Goal: Information Seeking & Learning: Learn about a topic

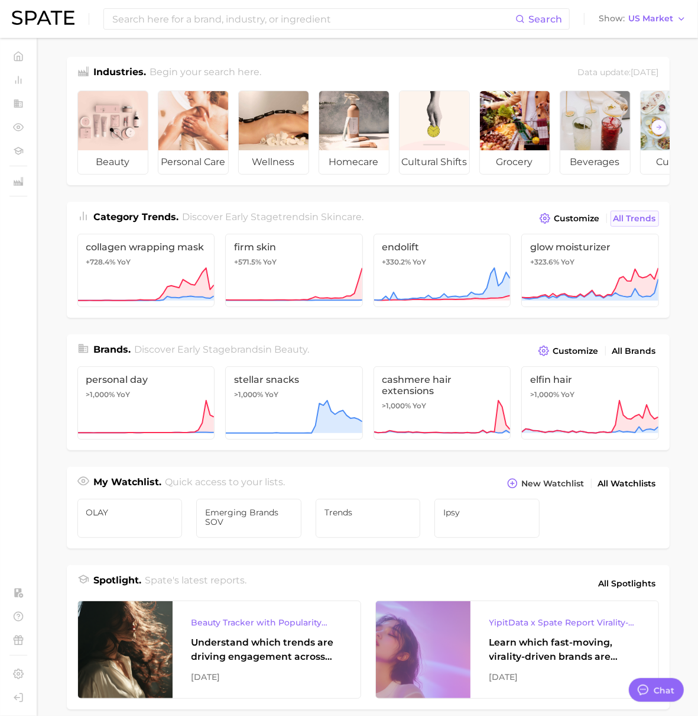
click at [638, 221] on link "All Trends" at bounding box center [635, 219] width 48 height 16
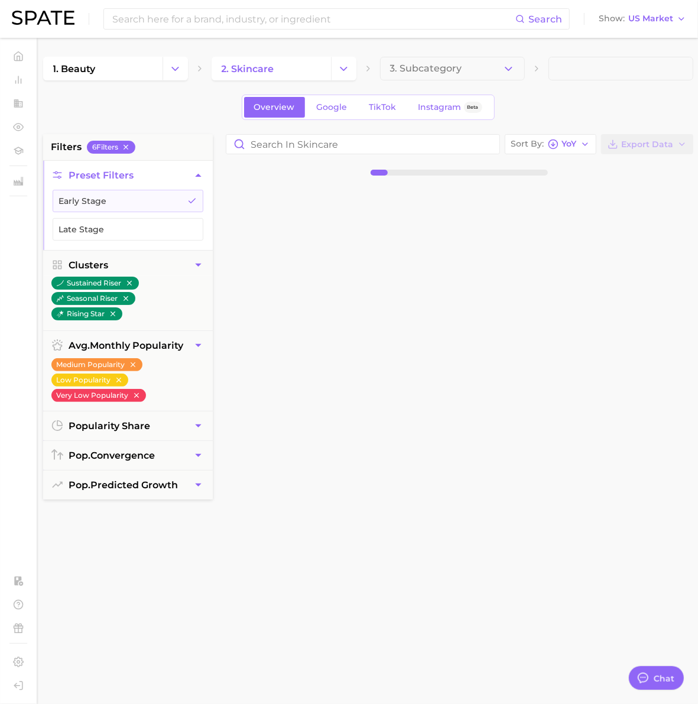
click at [544, 134] on div "1. beauty 2. skincare 3. Subcategory Overview Google TikTok Instagram Beta filt…" at bounding box center [368, 466] width 651 height 819
click at [549, 144] on icon "button" at bounding box center [553, 144] width 11 height 11
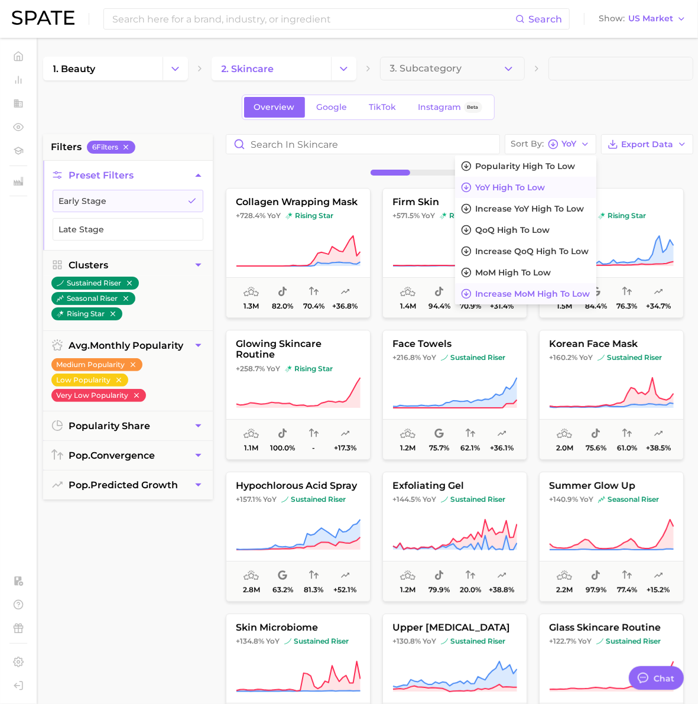
click at [546, 298] on span "Increase MoM high to low" at bounding box center [533, 294] width 115 height 10
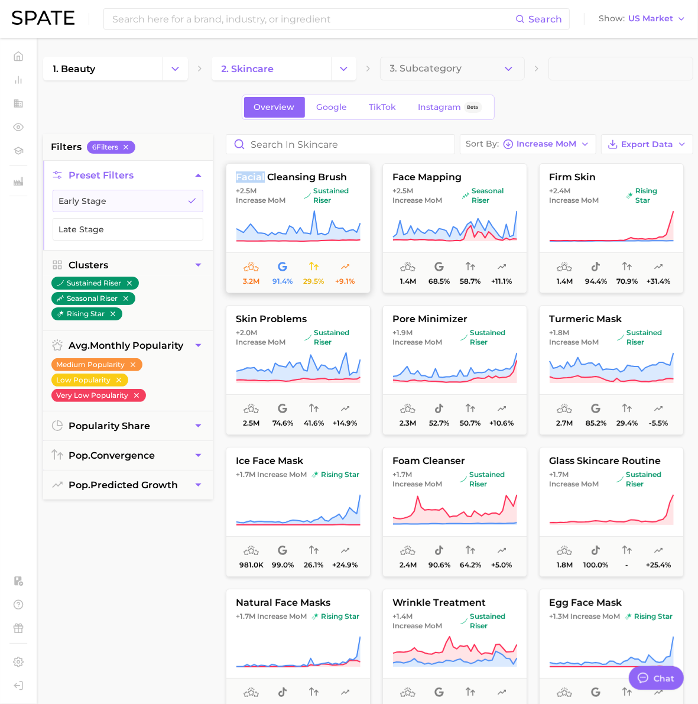
click at [312, 180] on span "facial cleansing brush" at bounding box center [299, 177] width 144 height 11
click at [312, 180] on body "Search Show US Market Home Trends by Category Ingredients Hashtags Brands by Ca…" at bounding box center [349, 352] width 698 height 704
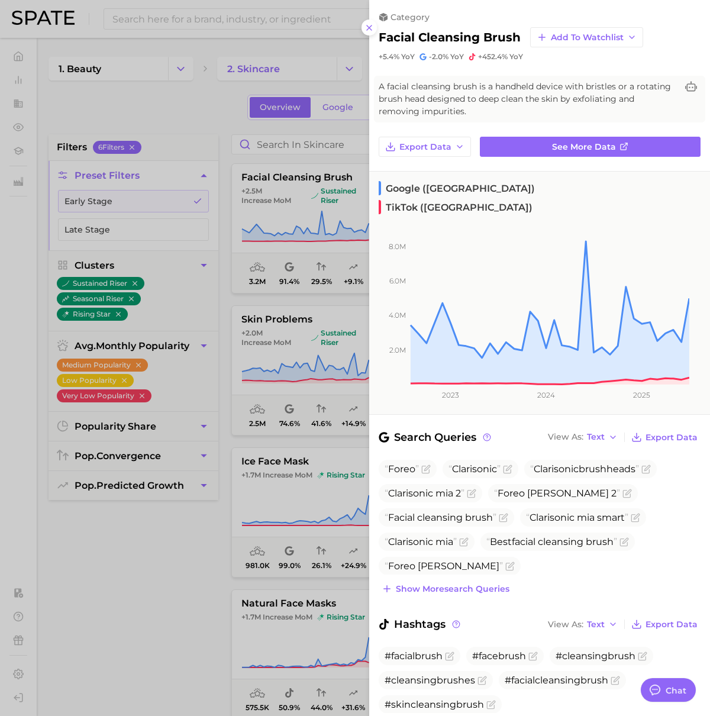
click at [325, 263] on div at bounding box center [355, 358] width 710 height 716
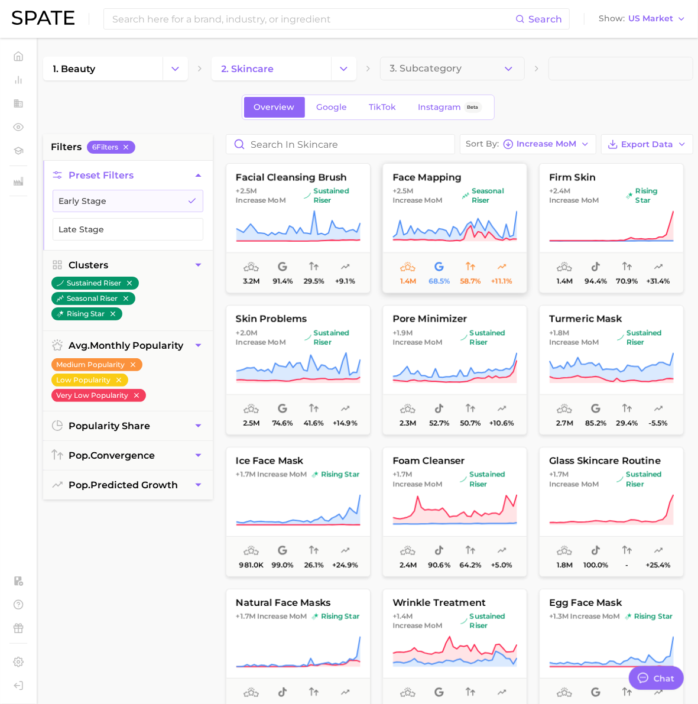
click at [407, 221] on icon at bounding box center [455, 226] width 125 height 33
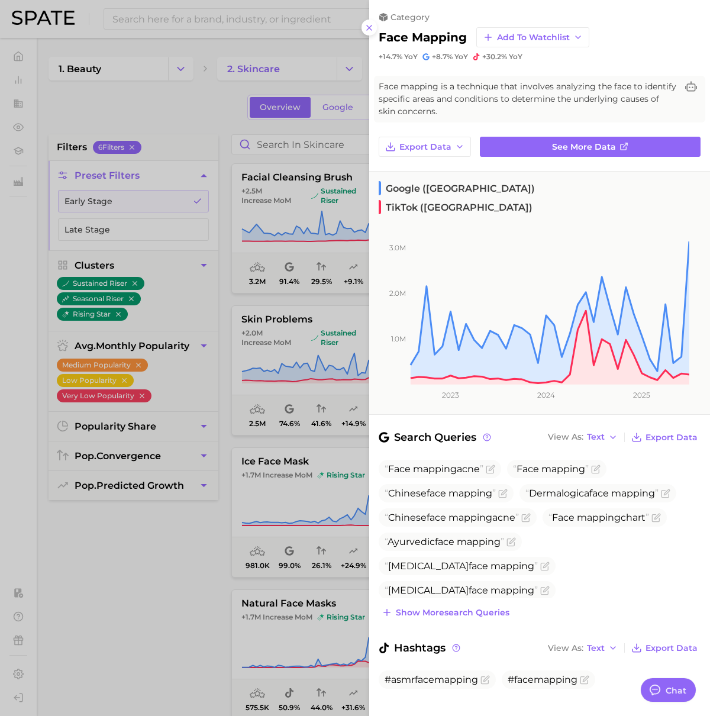
click at [327, 407] on div at bounding box center [355, 358] width 710 height 716
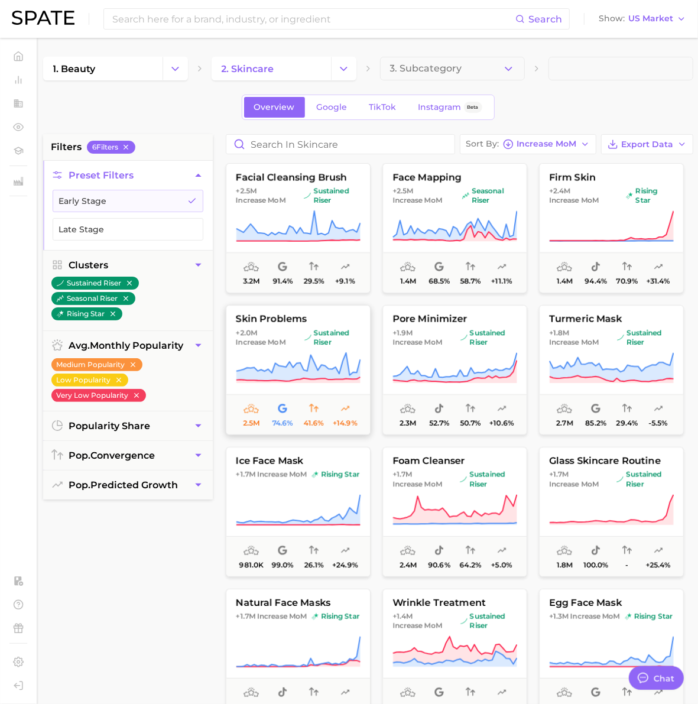
click at [273, 318] on span "skin problems" at bounding box center [299, 319] width 144 height 11
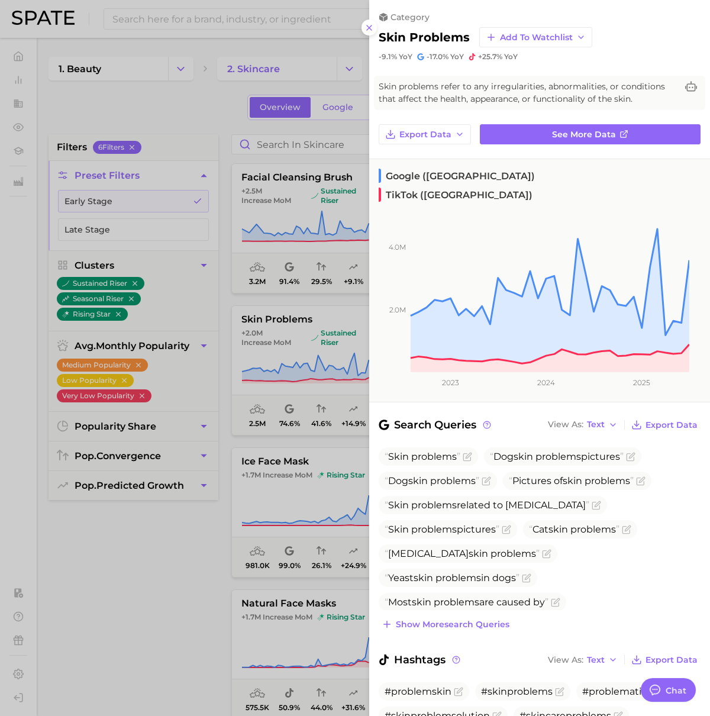
drag, startPoint x: 277, startPoint y: 380, endPoint x: 305, endPoint y: 371, distance: 28.6
click at [277, 380] on div at bounding box center [355, 358] width 710 height 716
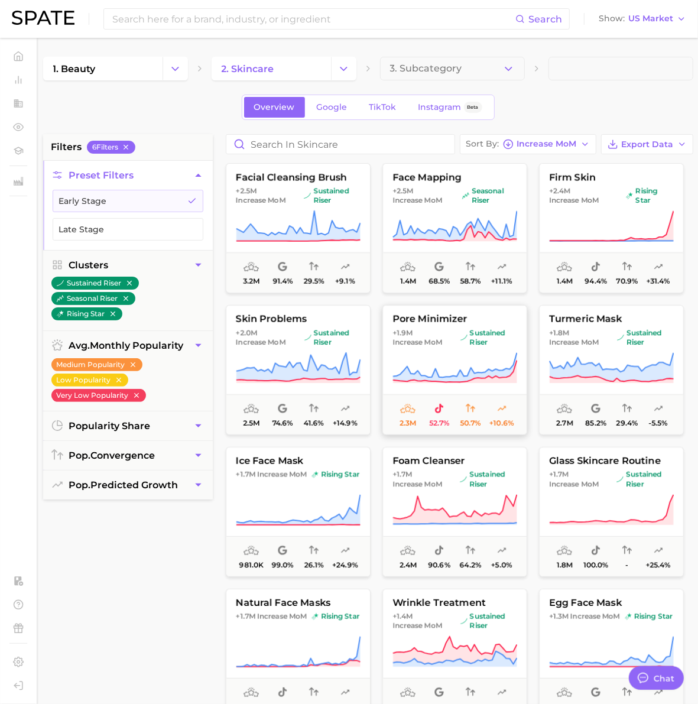
click at [476, 340] on span "sustained riser" at bounding box center [488, 337] width 57 height 19
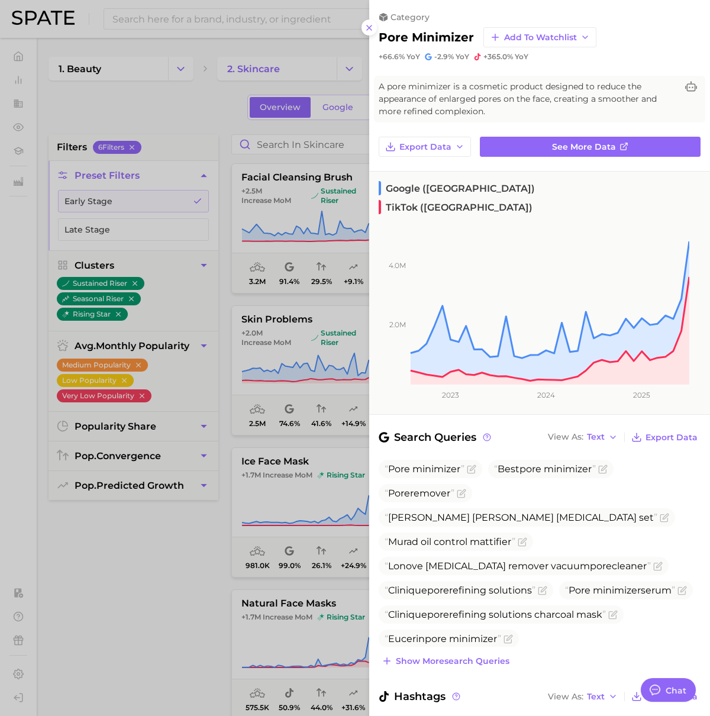
click at [303, 368] on div at bounding box center [355, 358] width 710 height 716
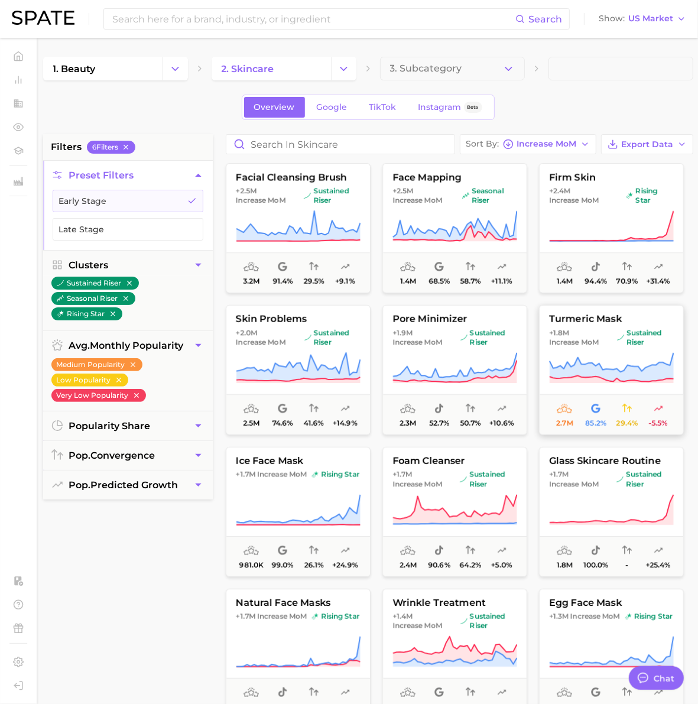
click at [599, 342] on span "Increase MoM" at bounding box center [574, 342] width 50 height 9
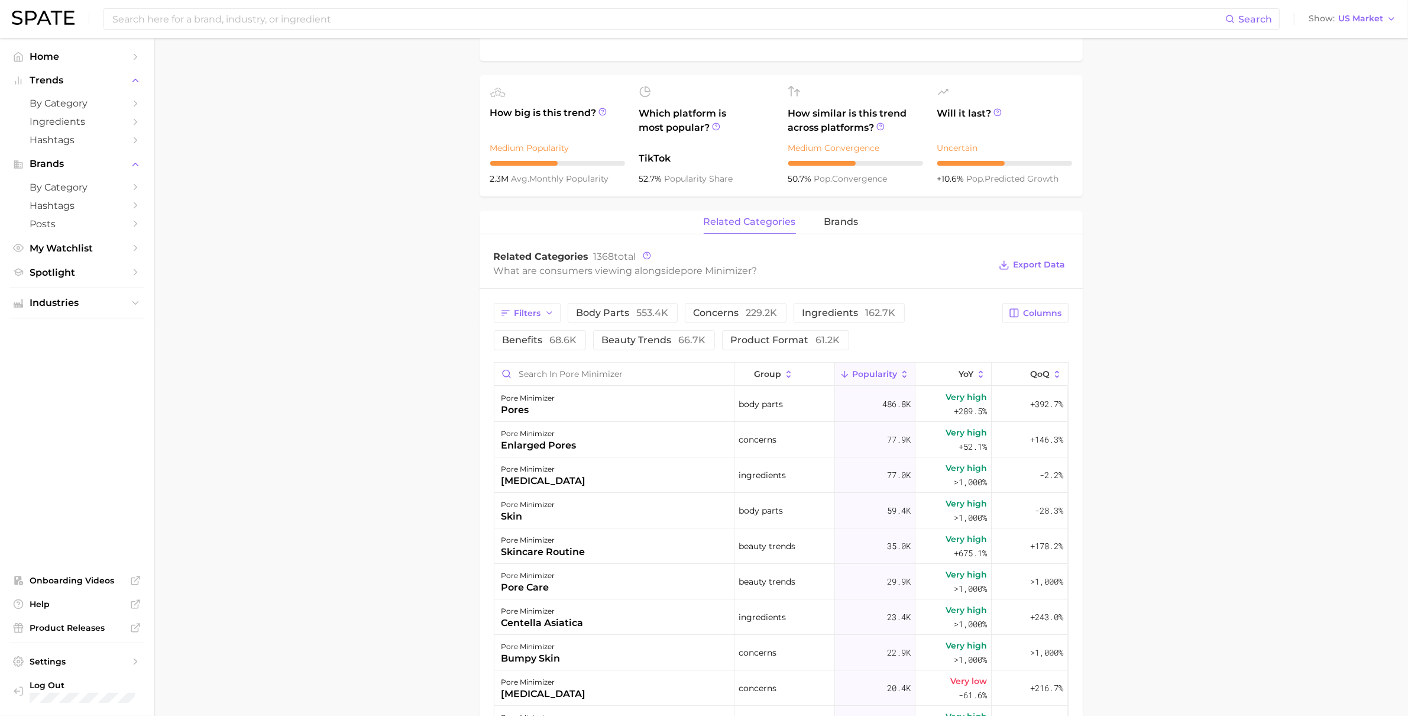
scroll to position [389, 0]
click at [830, 228] on span "brands" at bounding box center [841, 222] width 34 height 11
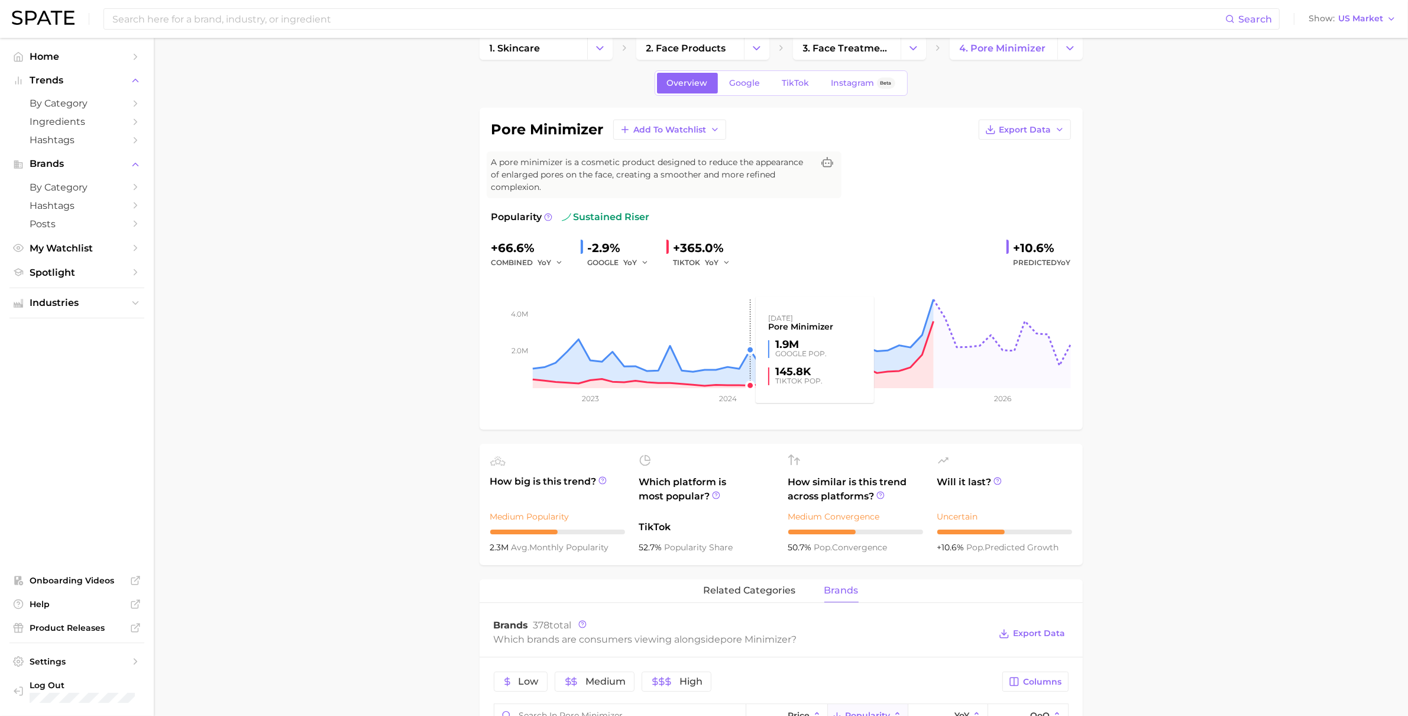
scroll to position [0, 0]
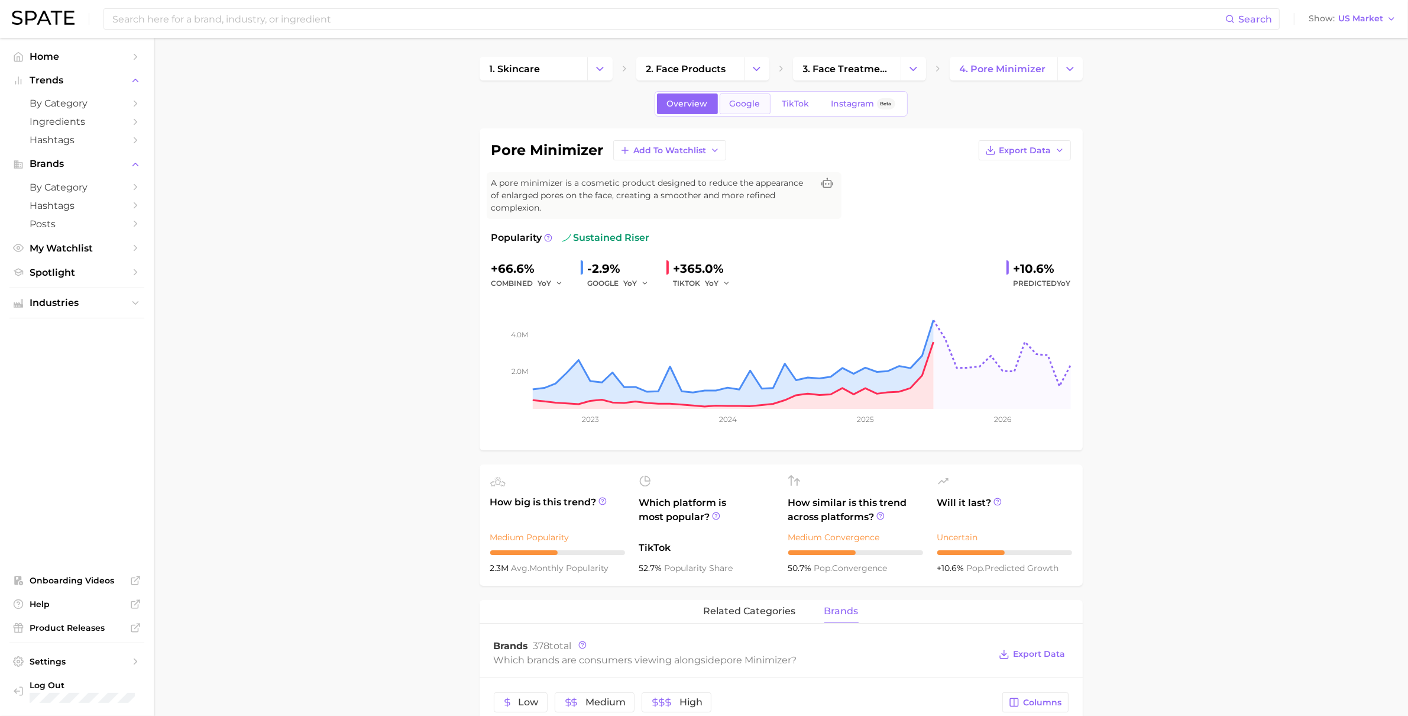
click at [732, 97] on link "Google" at bounding box center [745, 103] width 51 height 21
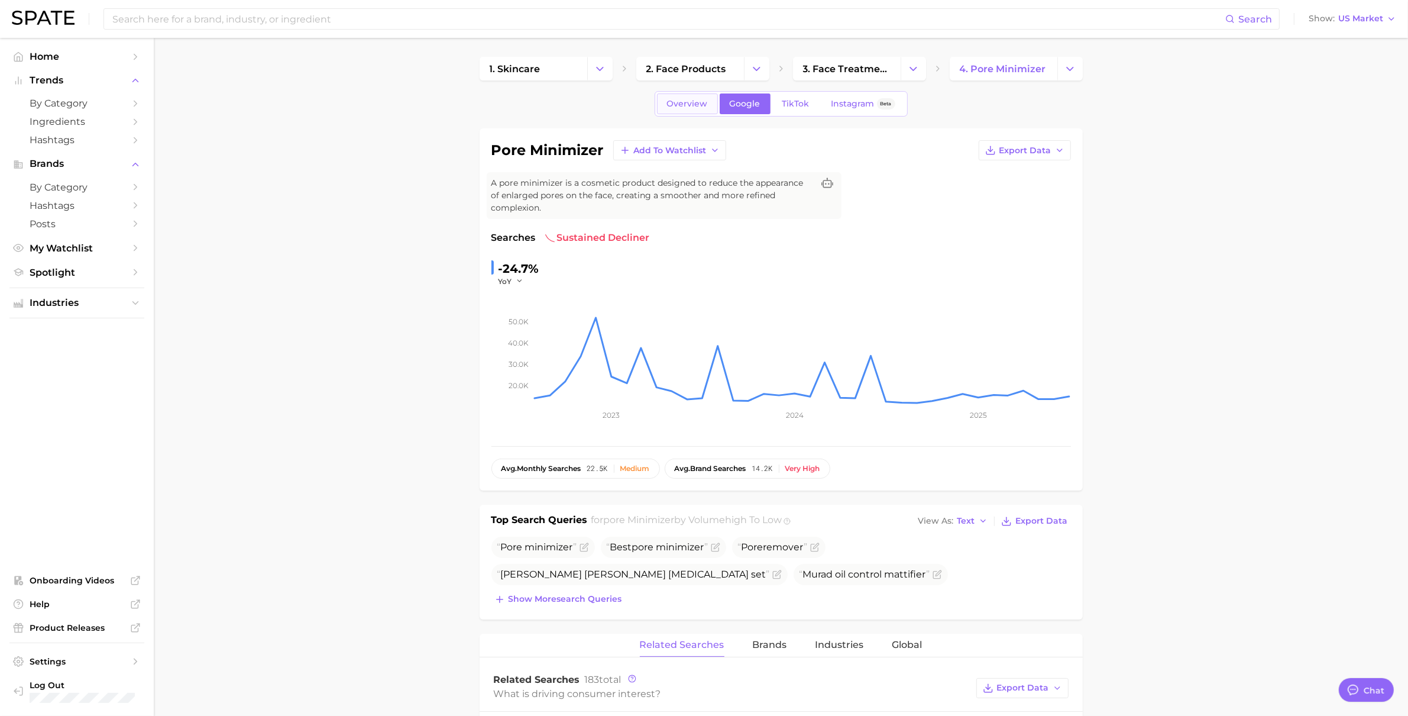
click at [676, 110] on link "Overview" at bounding box center [687, 103] width 61 height 21
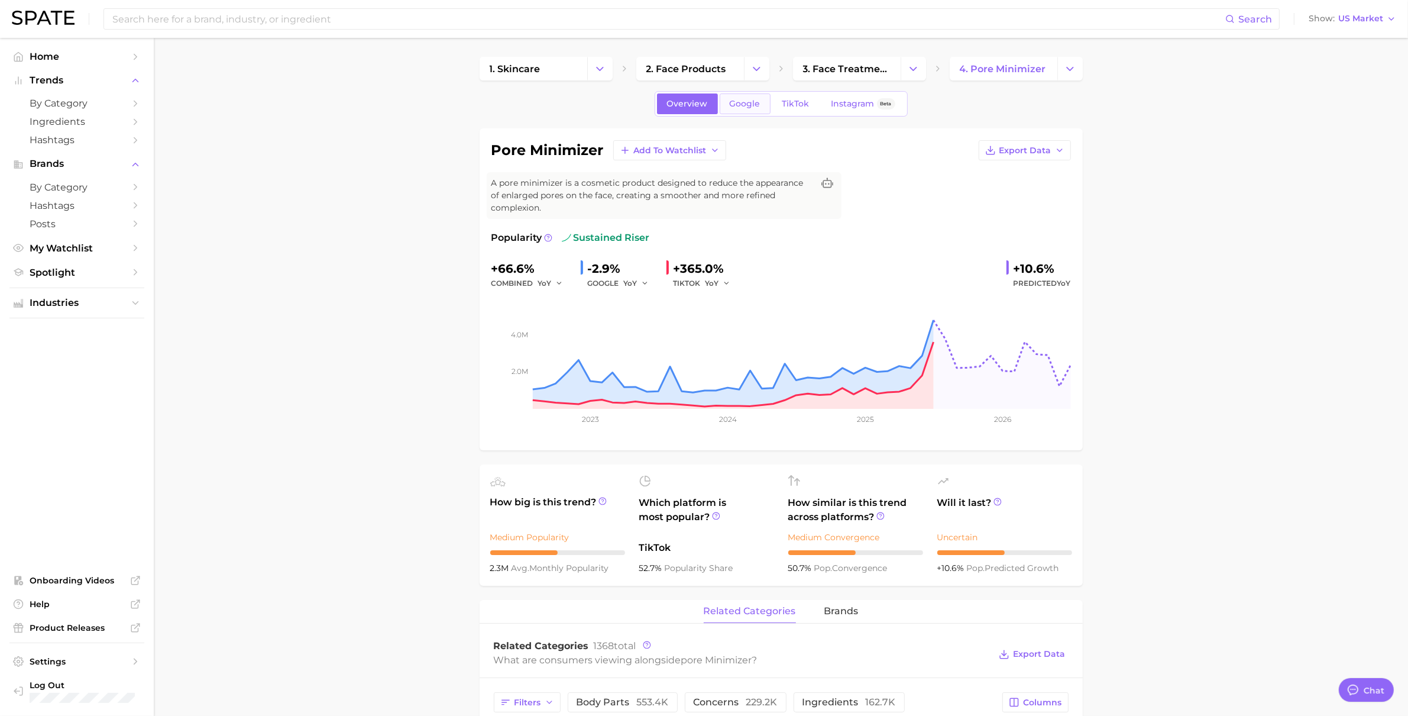
click at [769, 98] on link "Google" at bounding box center [745, 103] width 51 height 21
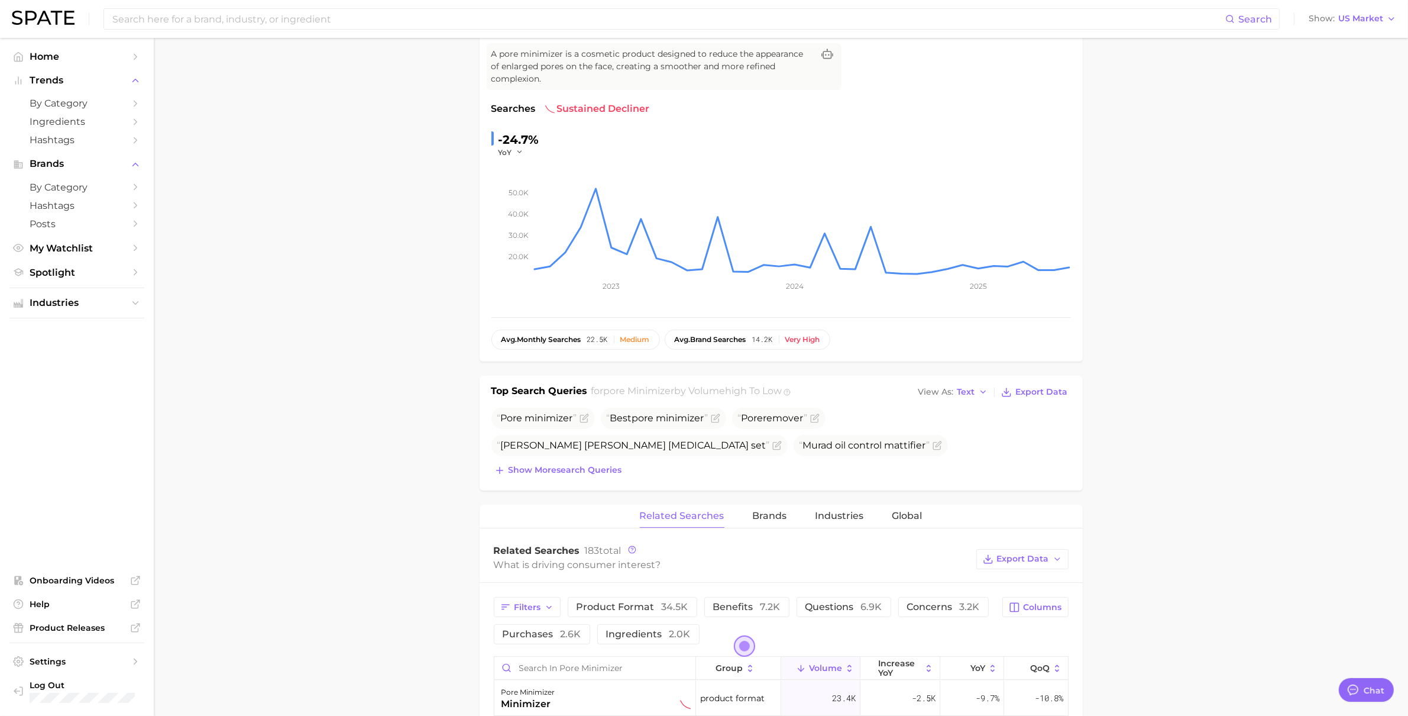
scroll to position [430, 0]
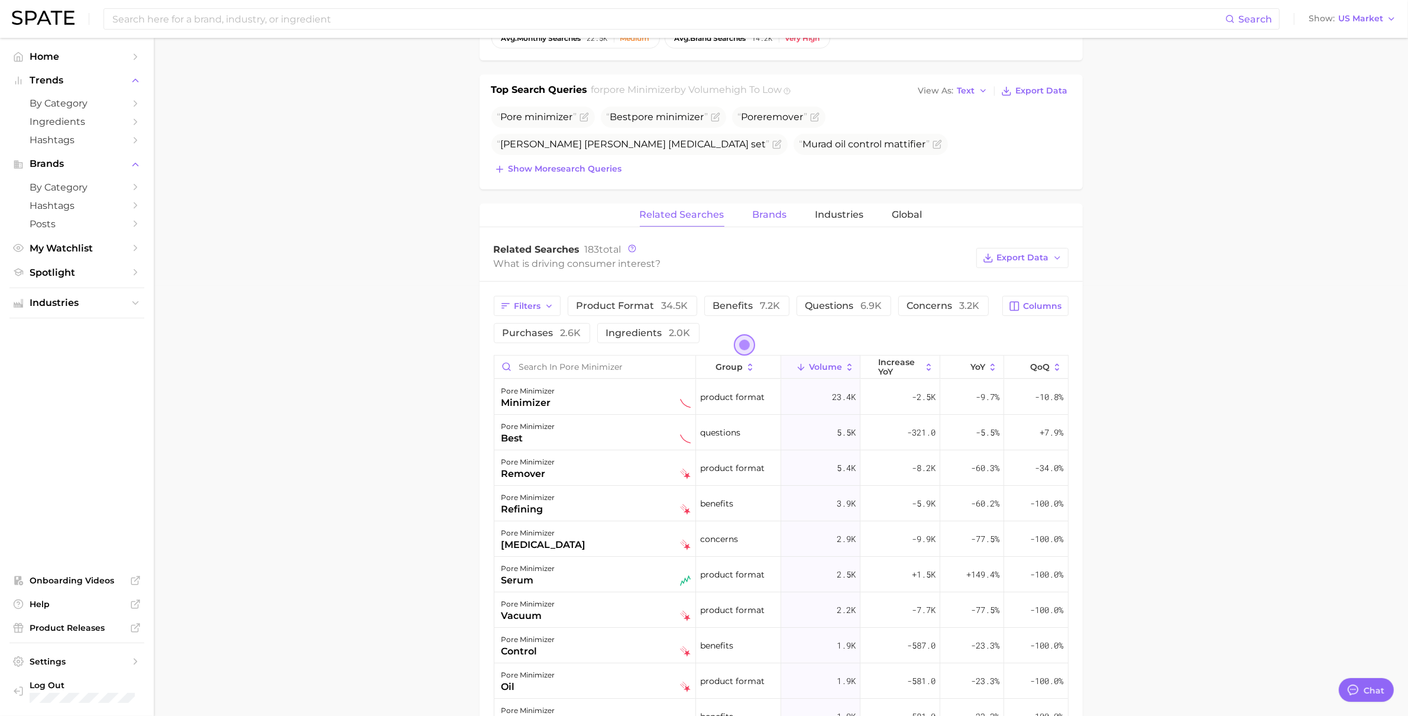
click at [776, 218] on span "Brands" at bounding box center [770, 214] width 34 height 11
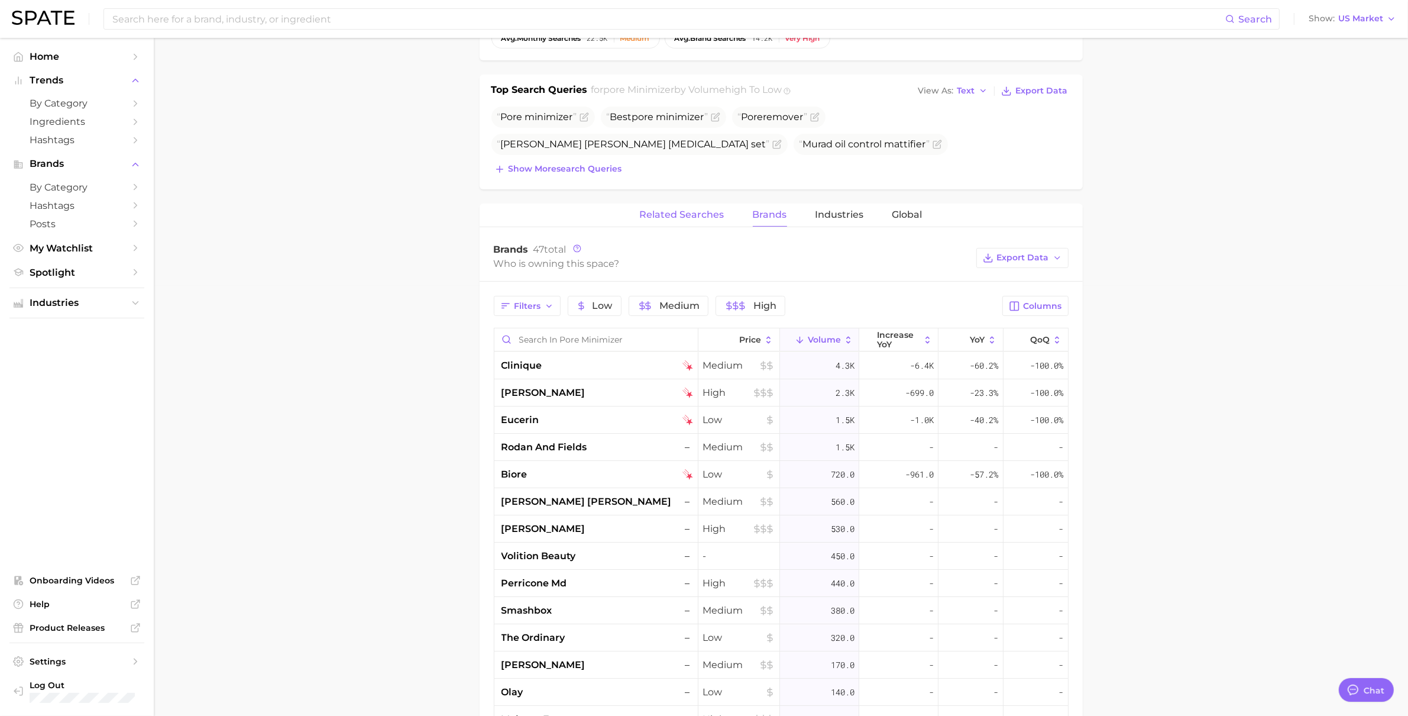
click at [650, 218] on span "Related Searches" at bounding box center [682, 214] width 85 height 11
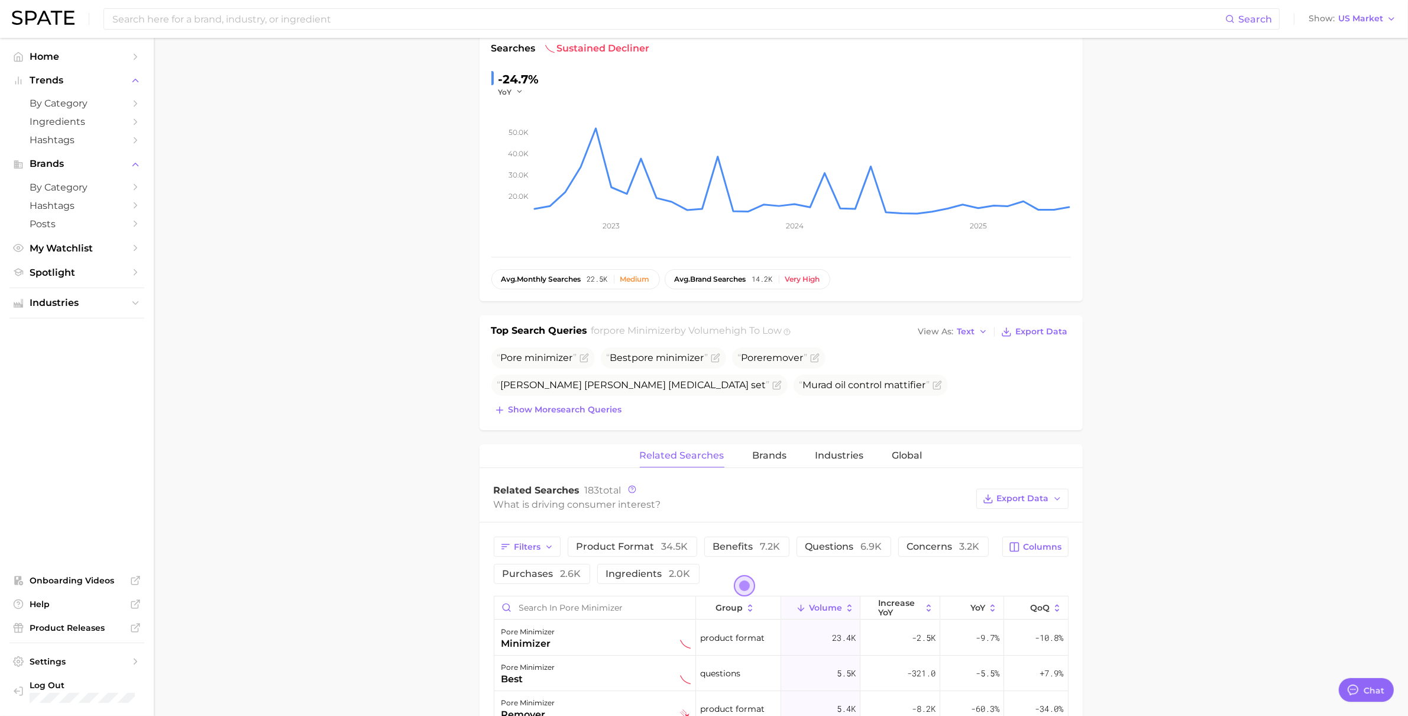
scroll to position [0, 0]
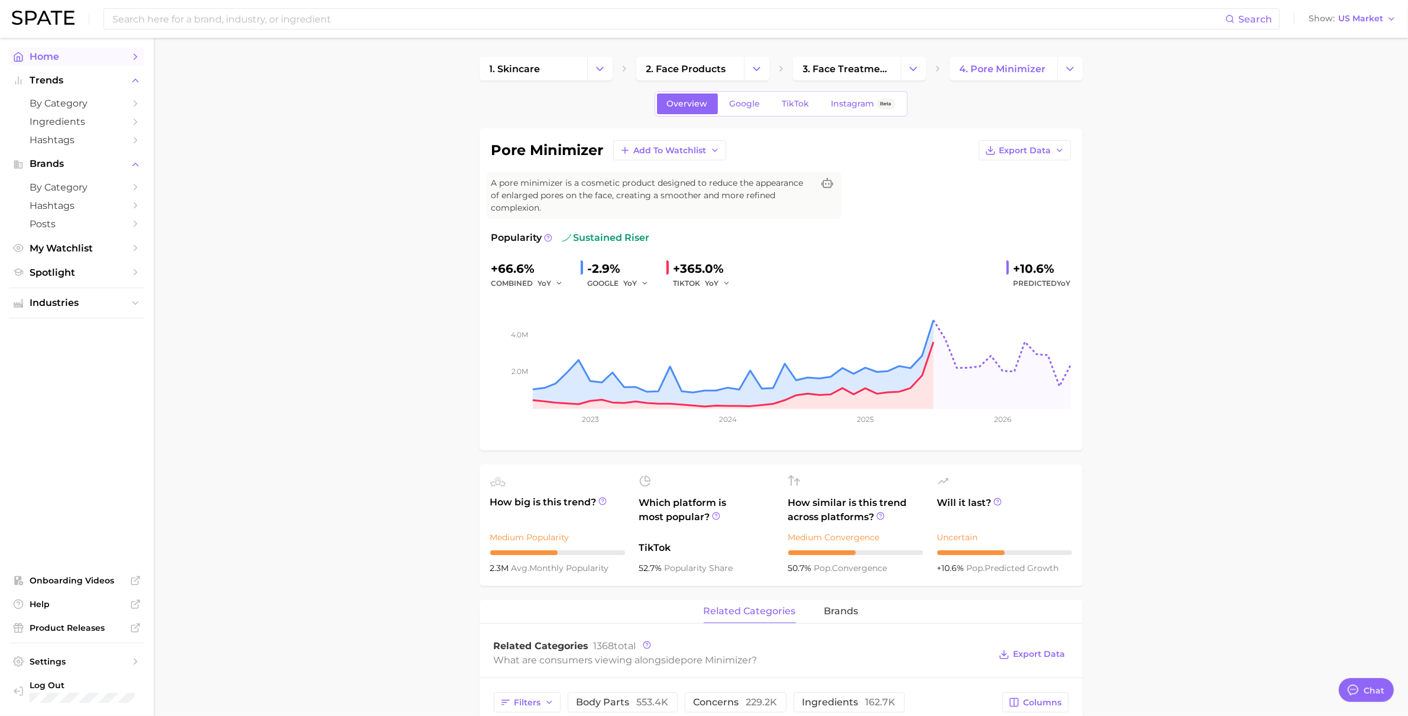
click at [88, 54] on span "Home" at bounding box center [77, 56] width 95 height 11
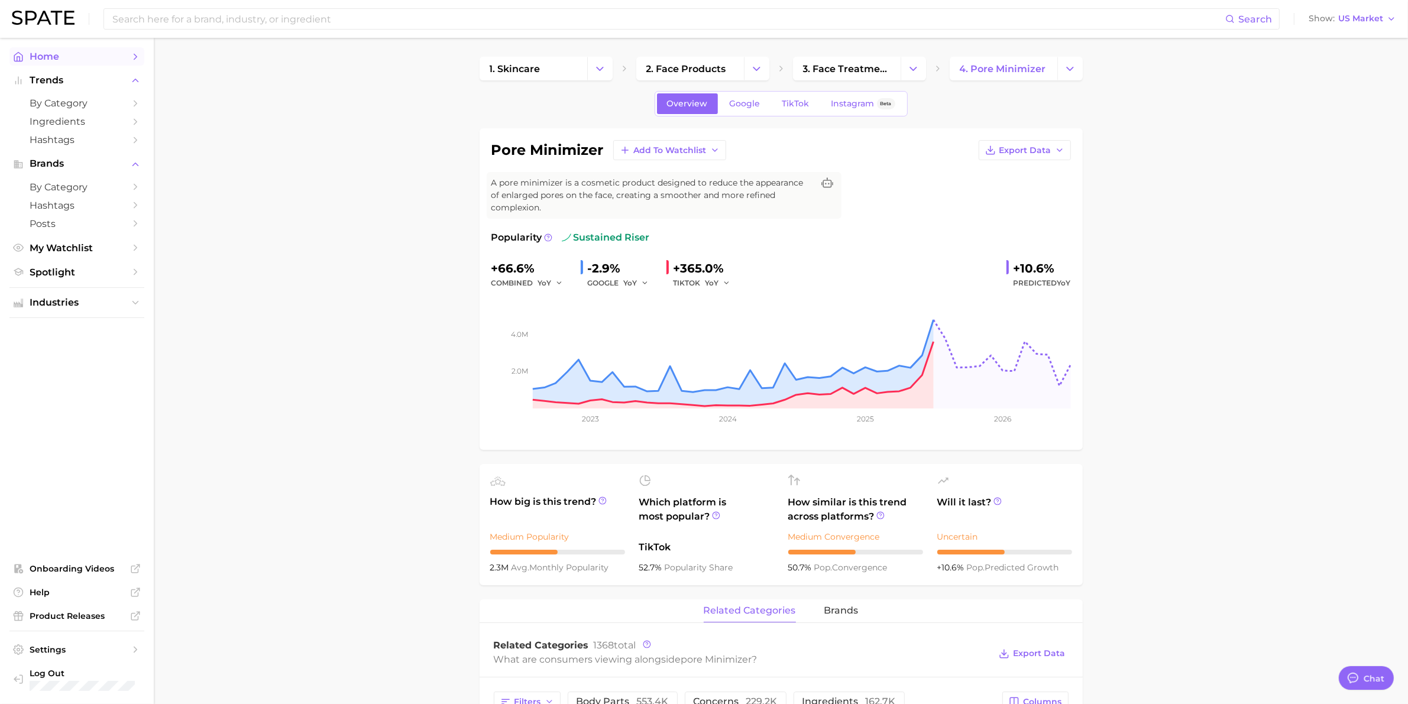
type textarea "x"
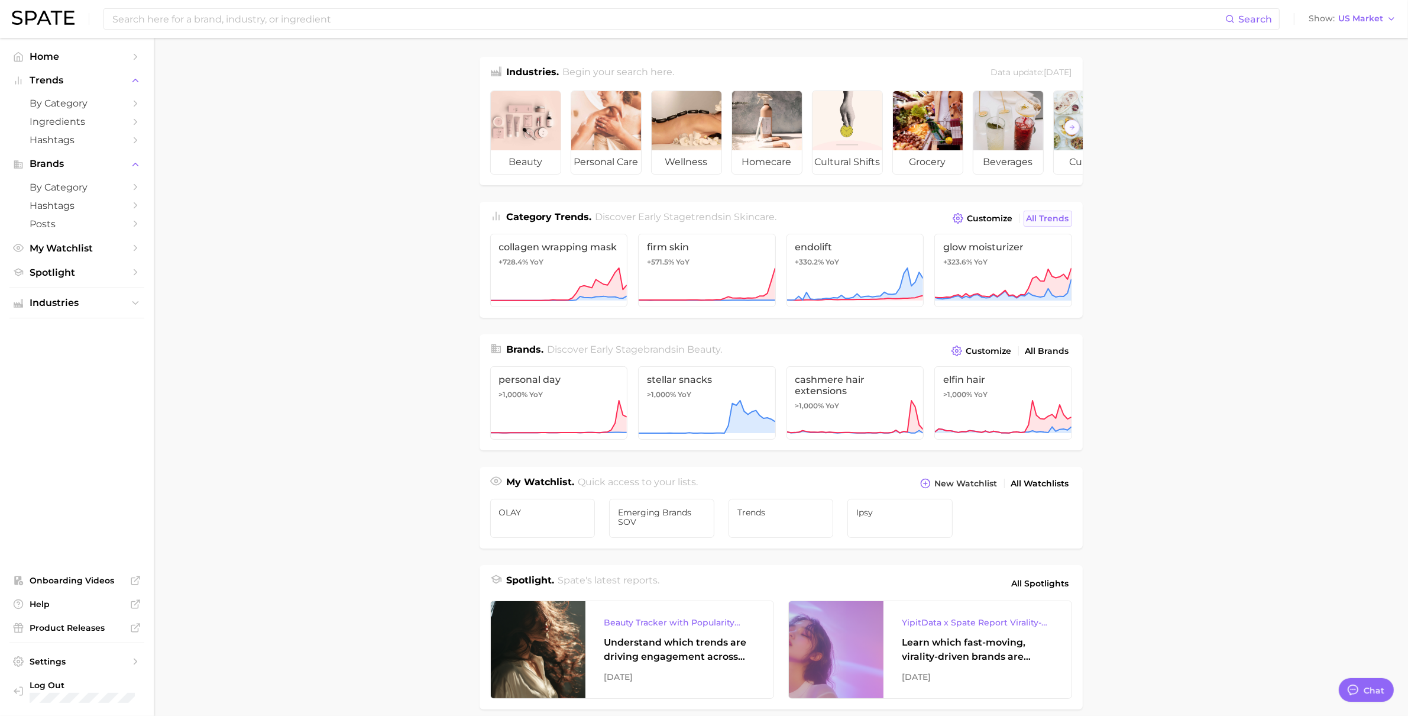
click at [1047, 224] on span "All Trends" at bounding box center [1048, 218] width 43 height 10
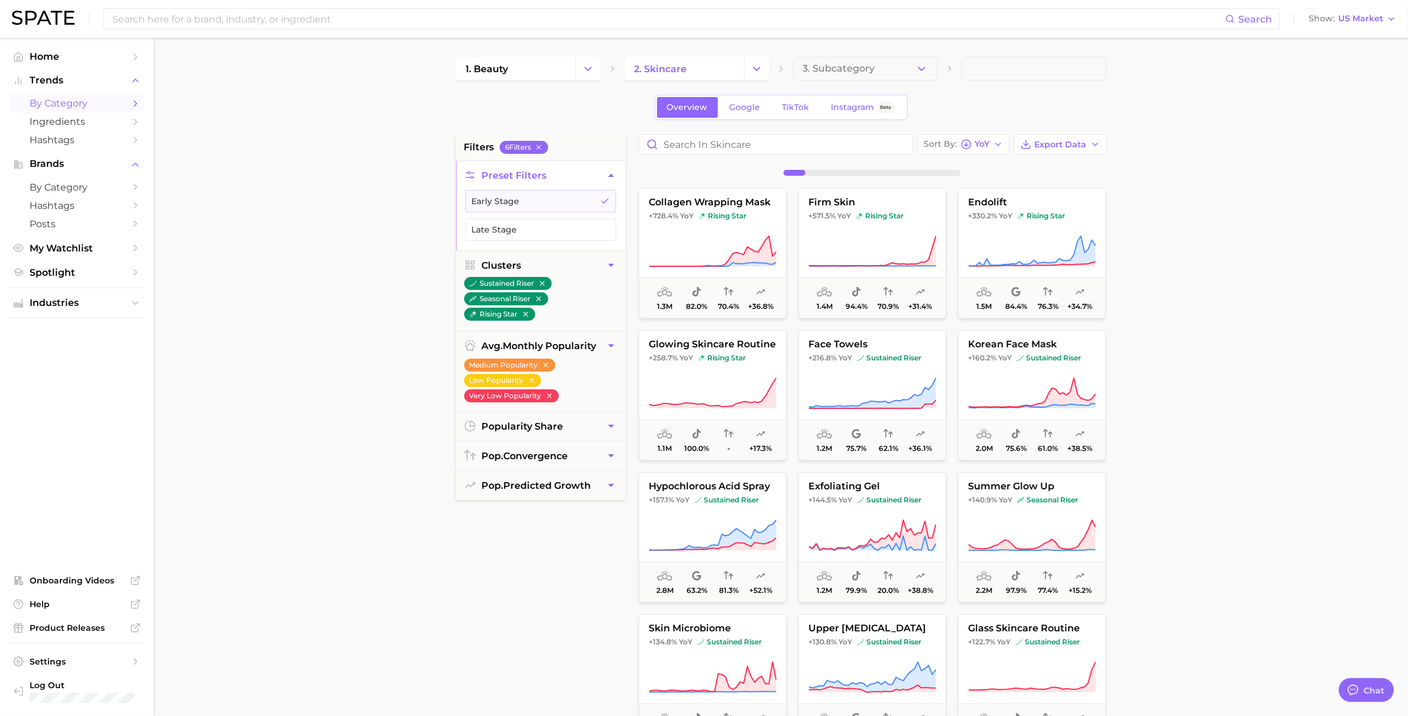
click at [988, 157] on div "Sort By YoY Export Data collagen wrapping mask +728.4% YoY rising star 1.3m 82.…" at bounding box center [873, 434] width 480 height 600
click at [991, 149] on button "Sort By [PERSON_NAME]" at bounding box center [964, 144] width 92 height 20
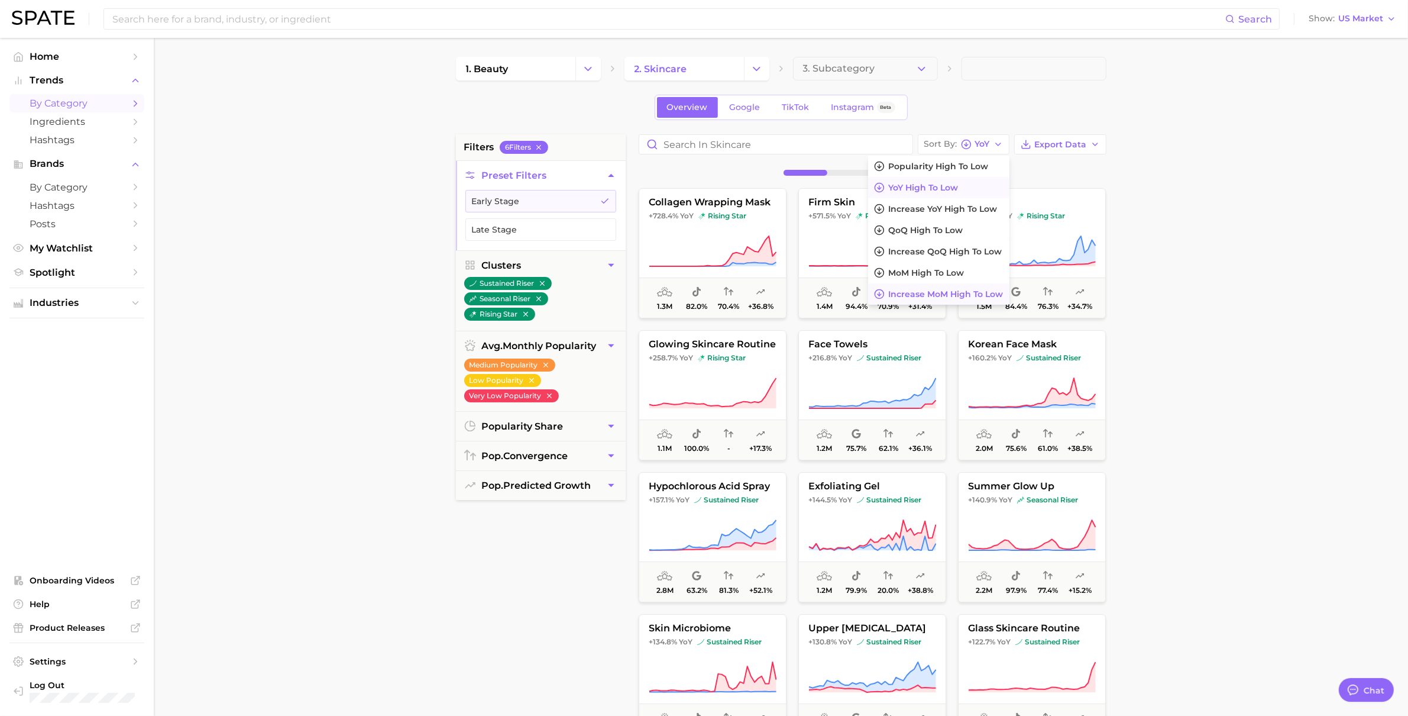
click at [963, 287] on button "Increase MoM high to low" at bounding box center [938, 293] width 141 height 21
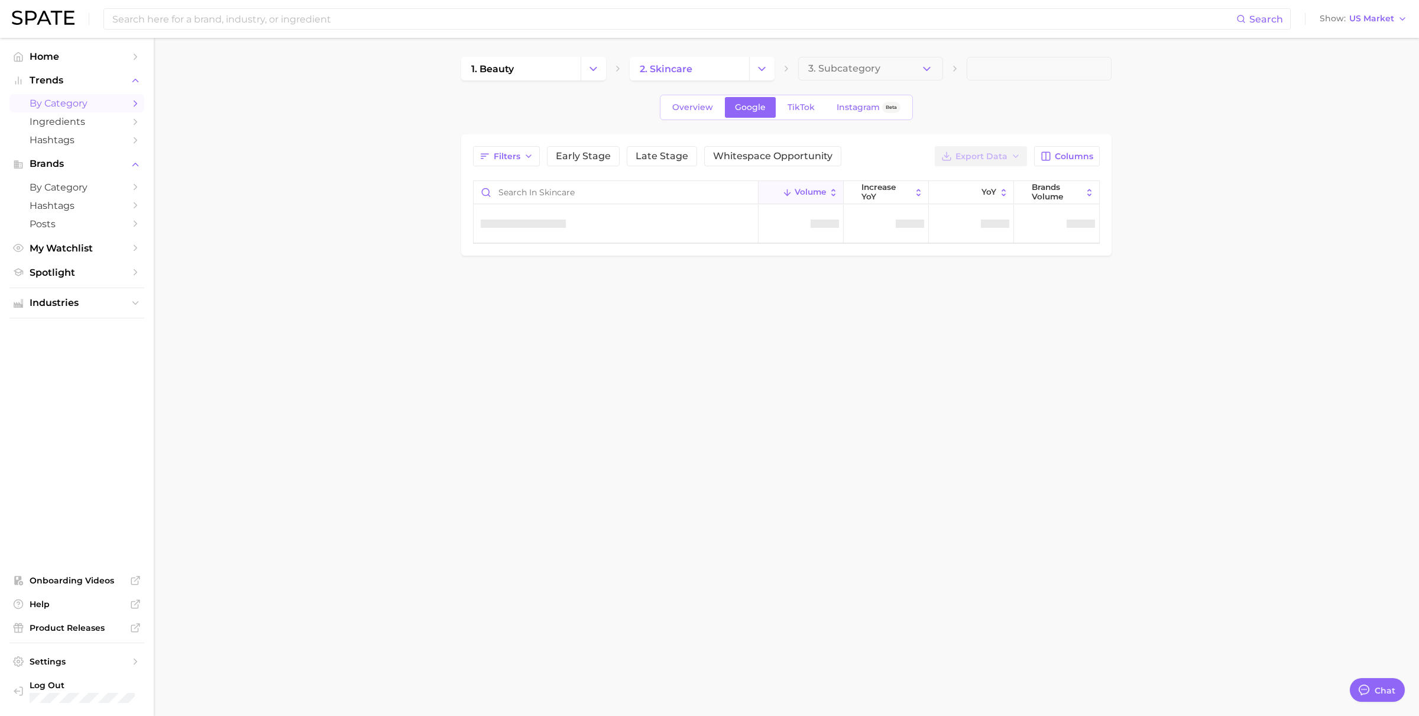
type textarea "x"
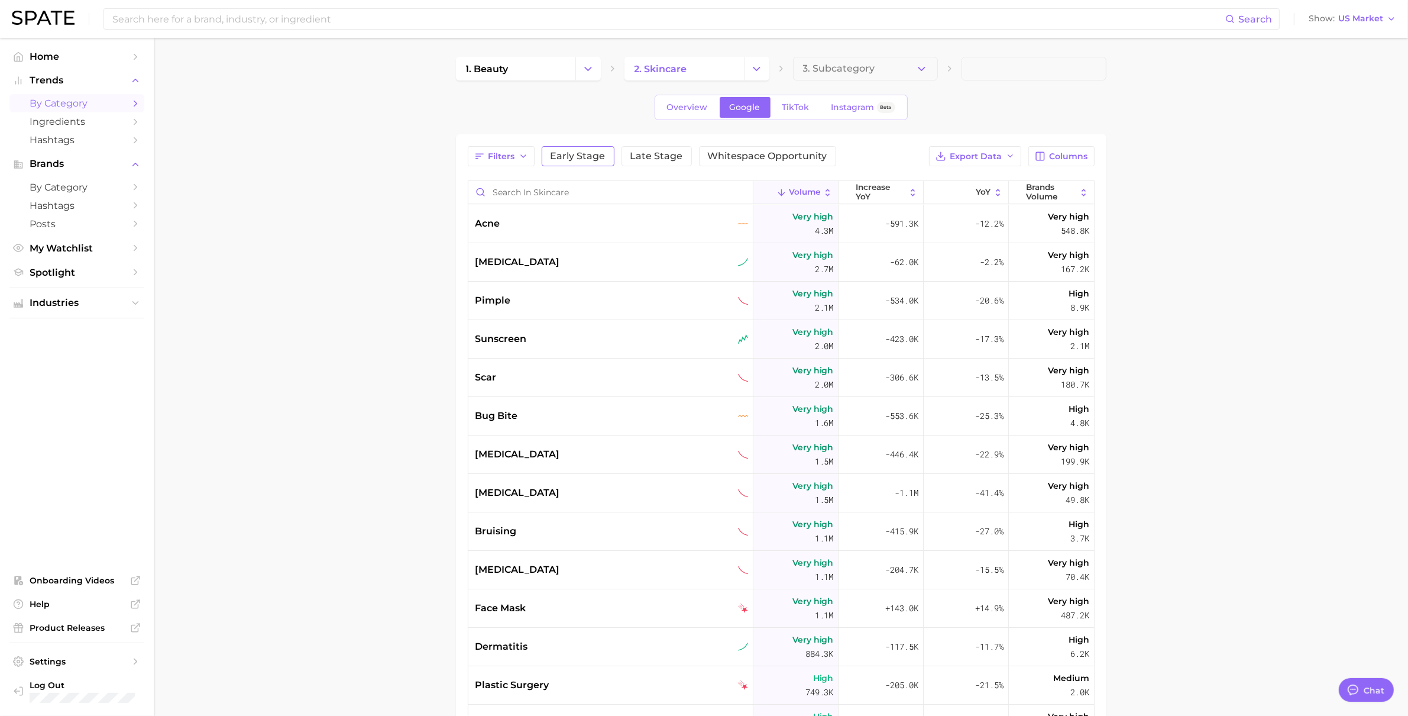
click at [581, 161] on button "Early Stage" at bounding box center [578, 156] width 73 height 20
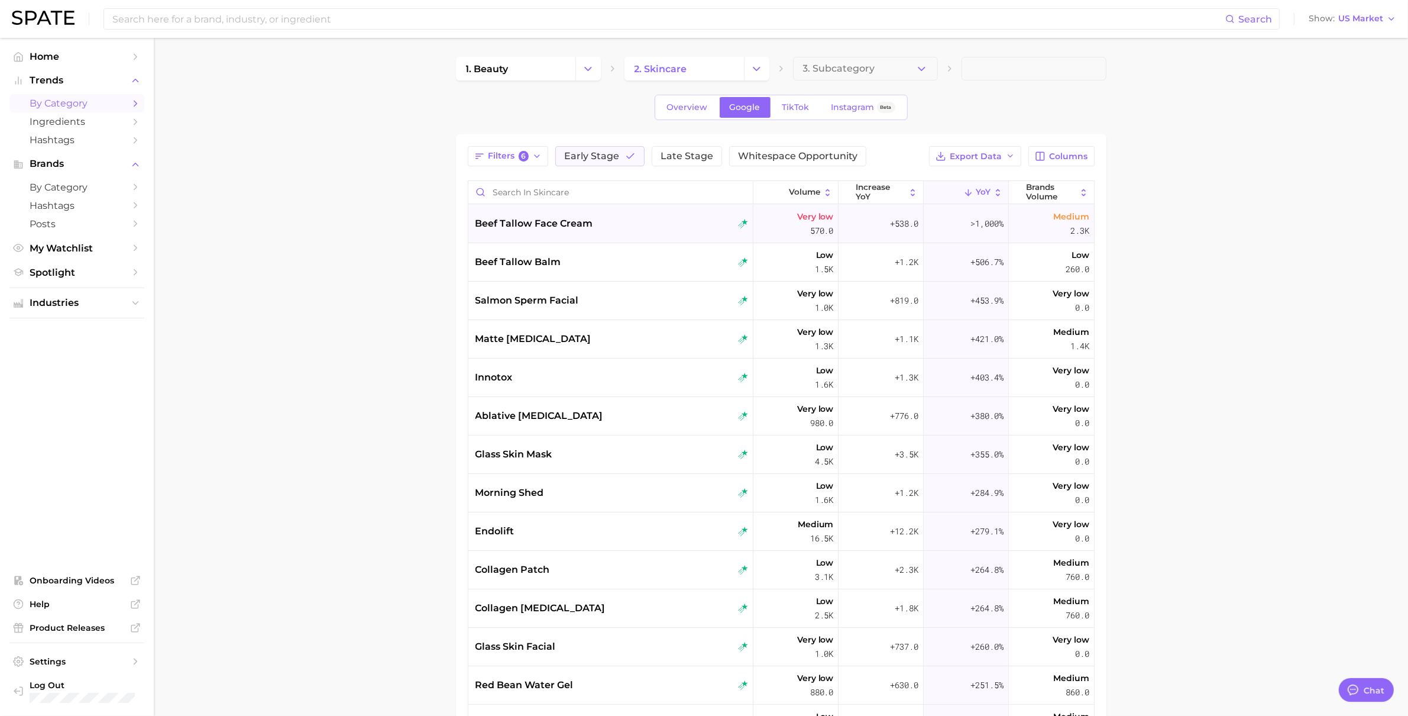
click at [646, 237] on div "beef tallow face cream" at bounding box center [610, 224] width 285 height 38
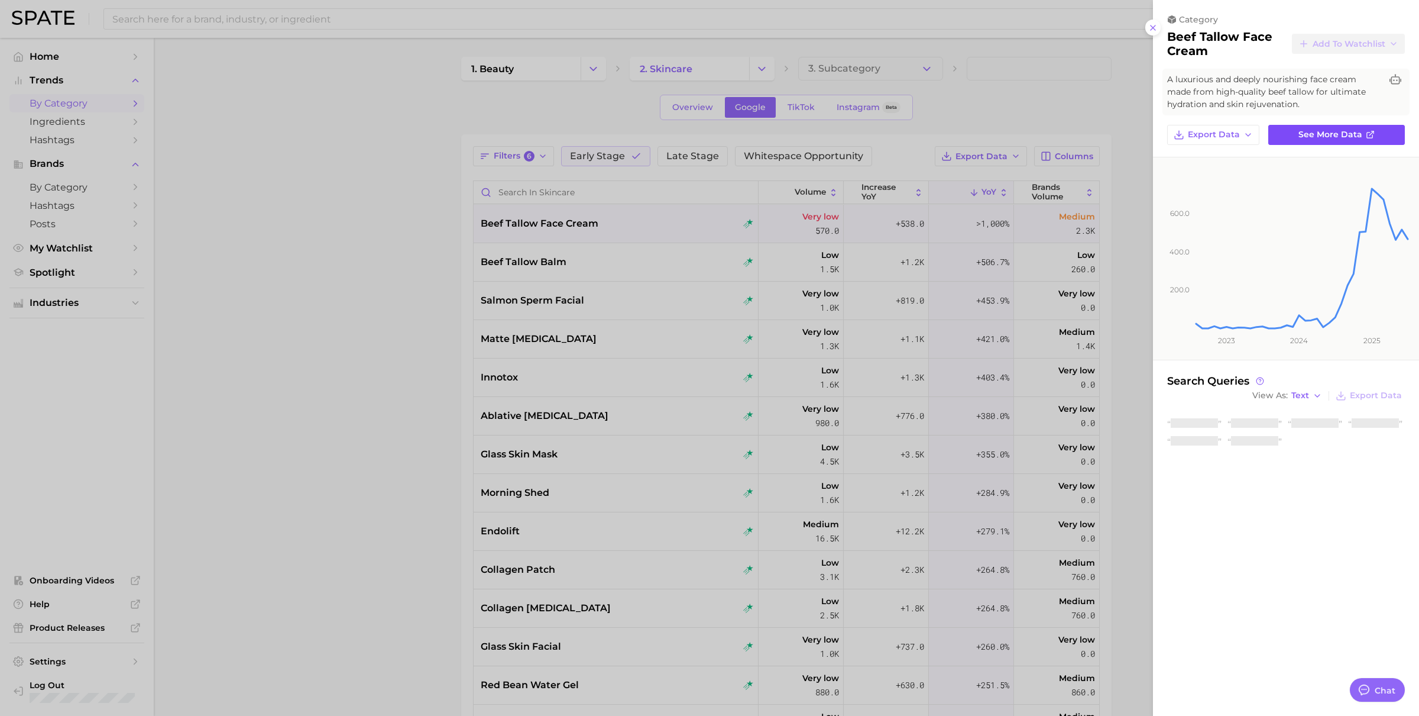
click at [1358, 141] on link "See more data" at bounding box center [1337, 135] width 137 height 20
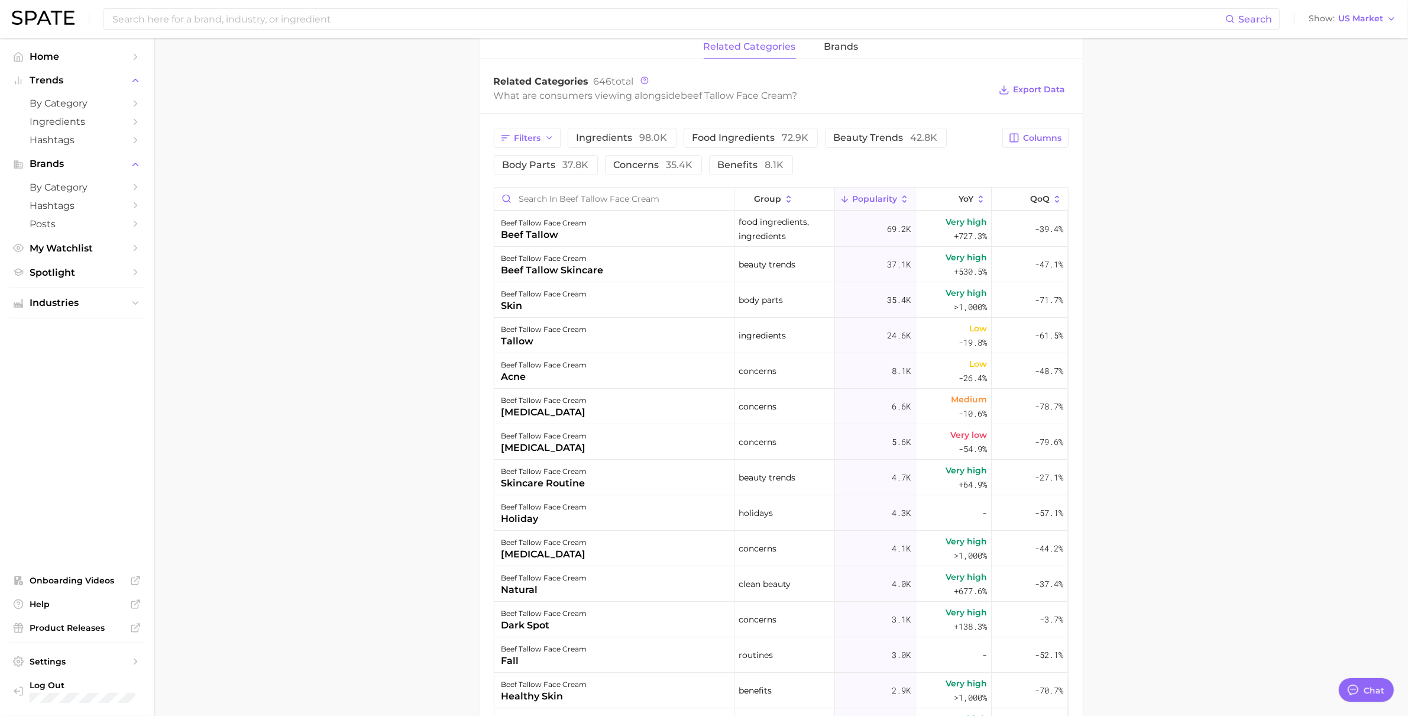
scroll to position [396, 0]
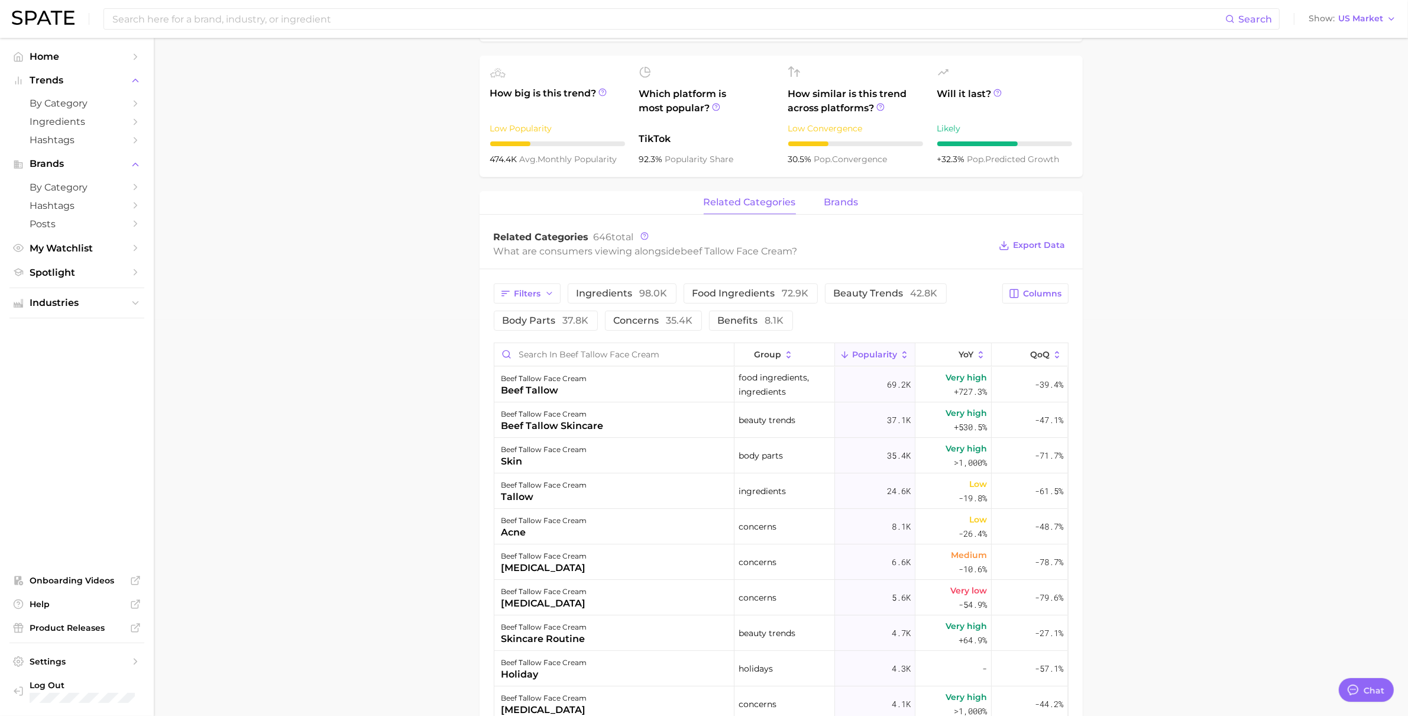
click at [830, 209] on button "brands" at bounding box center [841, 202] width 34 height 23
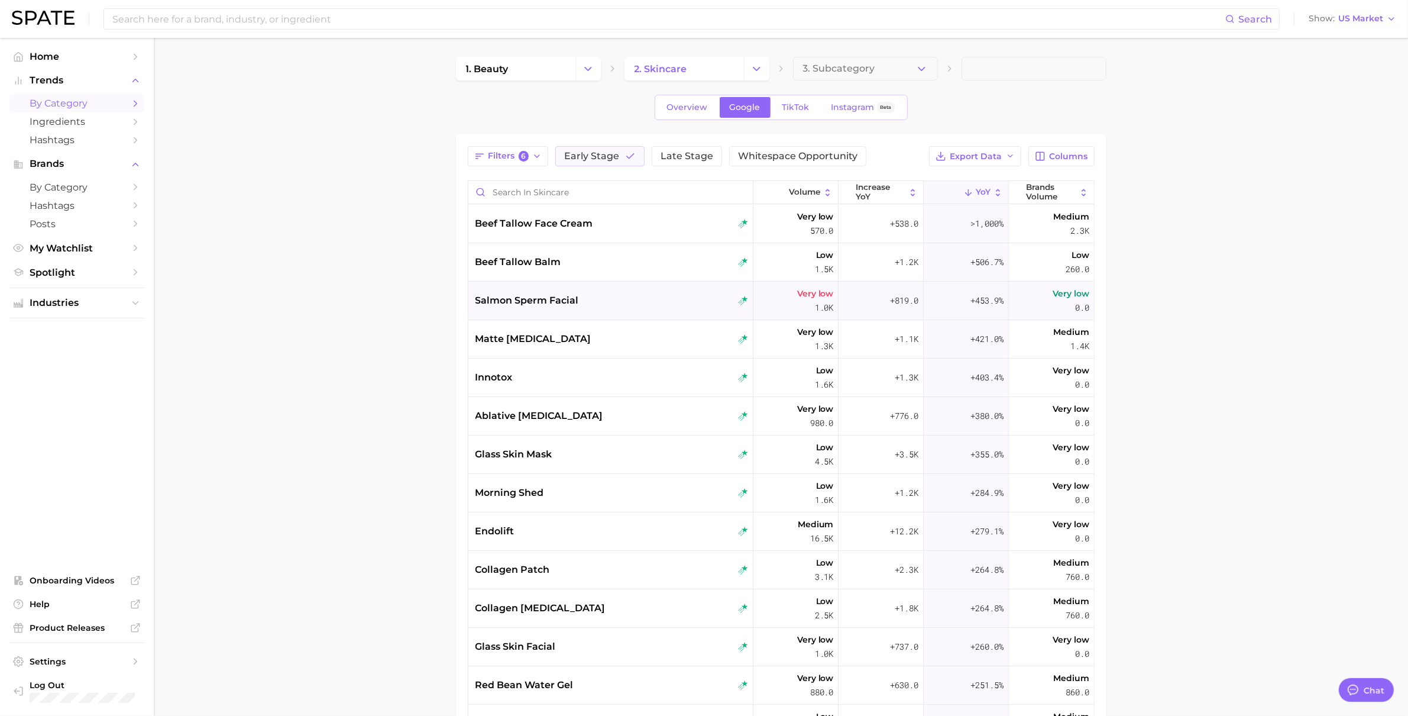
click at [649, 300] on div "salmon sperm facial" at bounding box center [611, 300] width 273 height 14
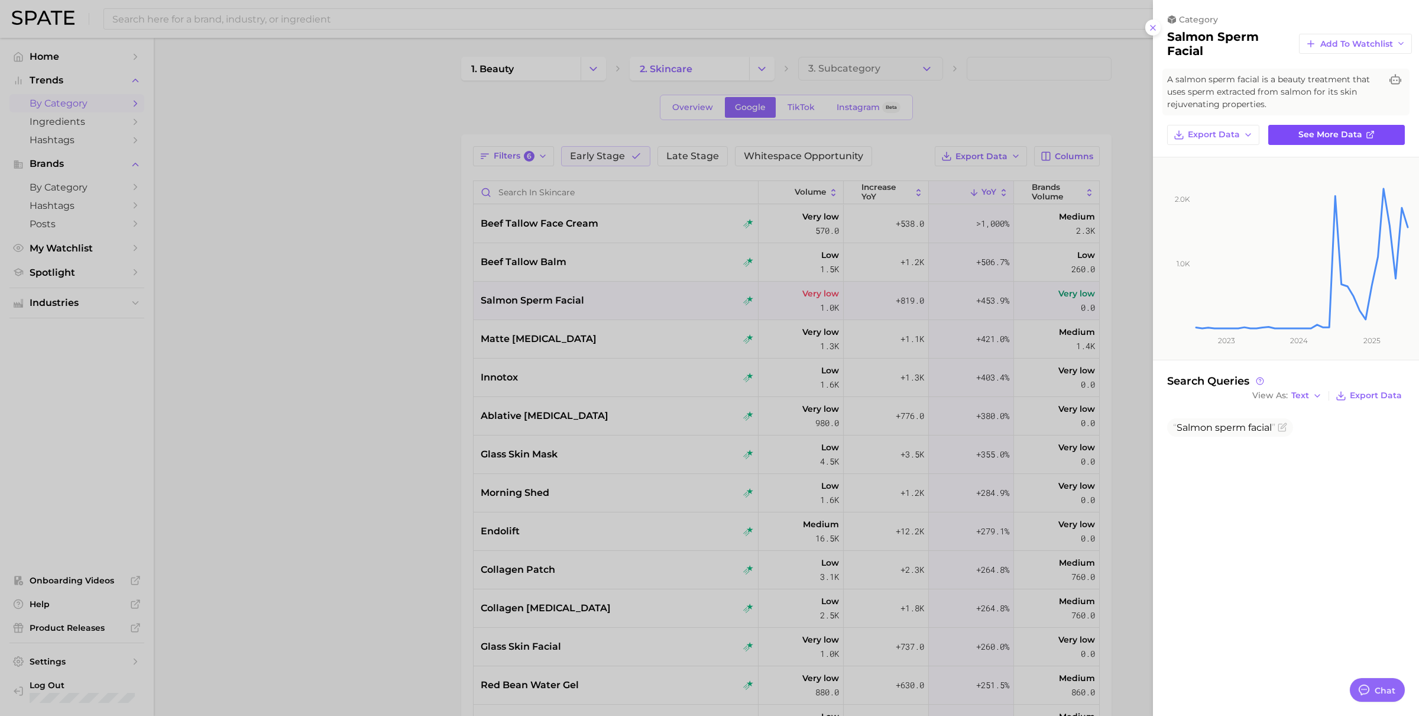
click at [1355, 140] on link "See more data" at bounding box center [1337, 135] width 137 height 20
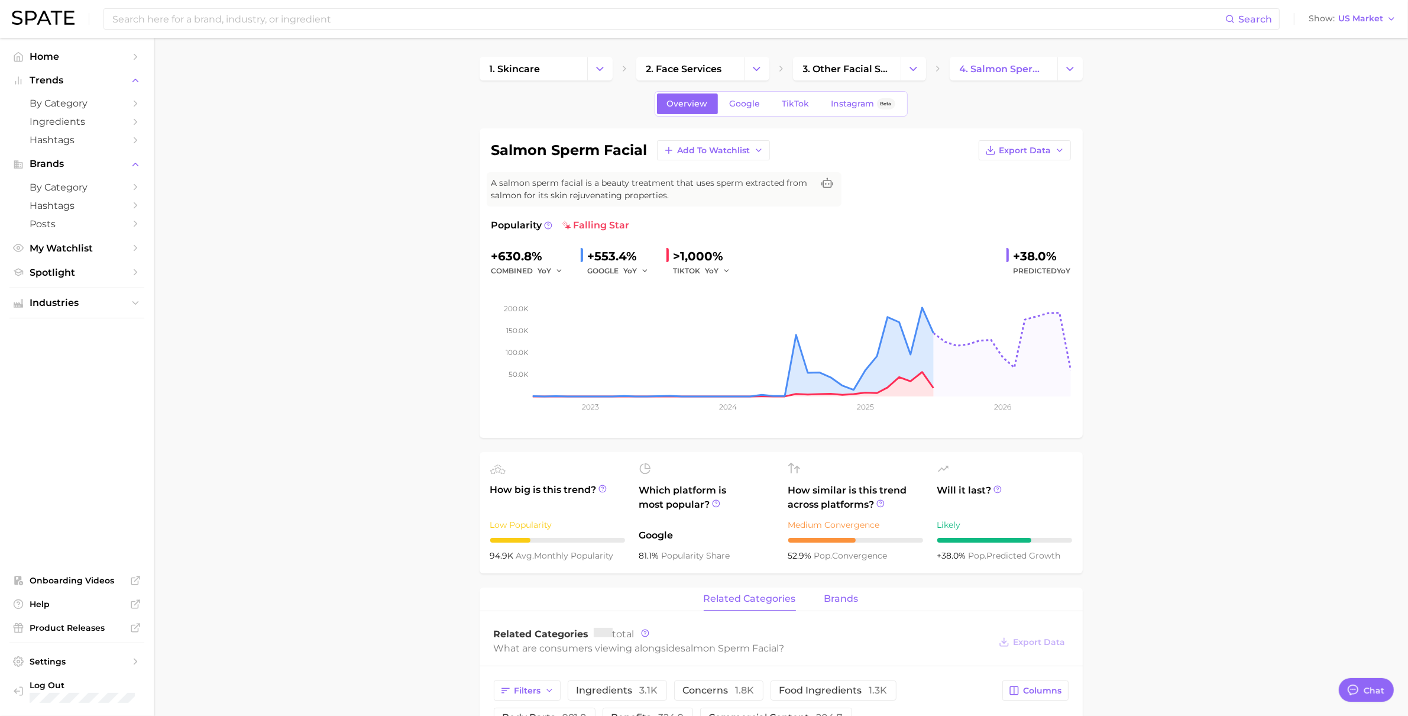
click at [833, 591] on button "brands" at bounding box center [841, 598] width 34 height 23
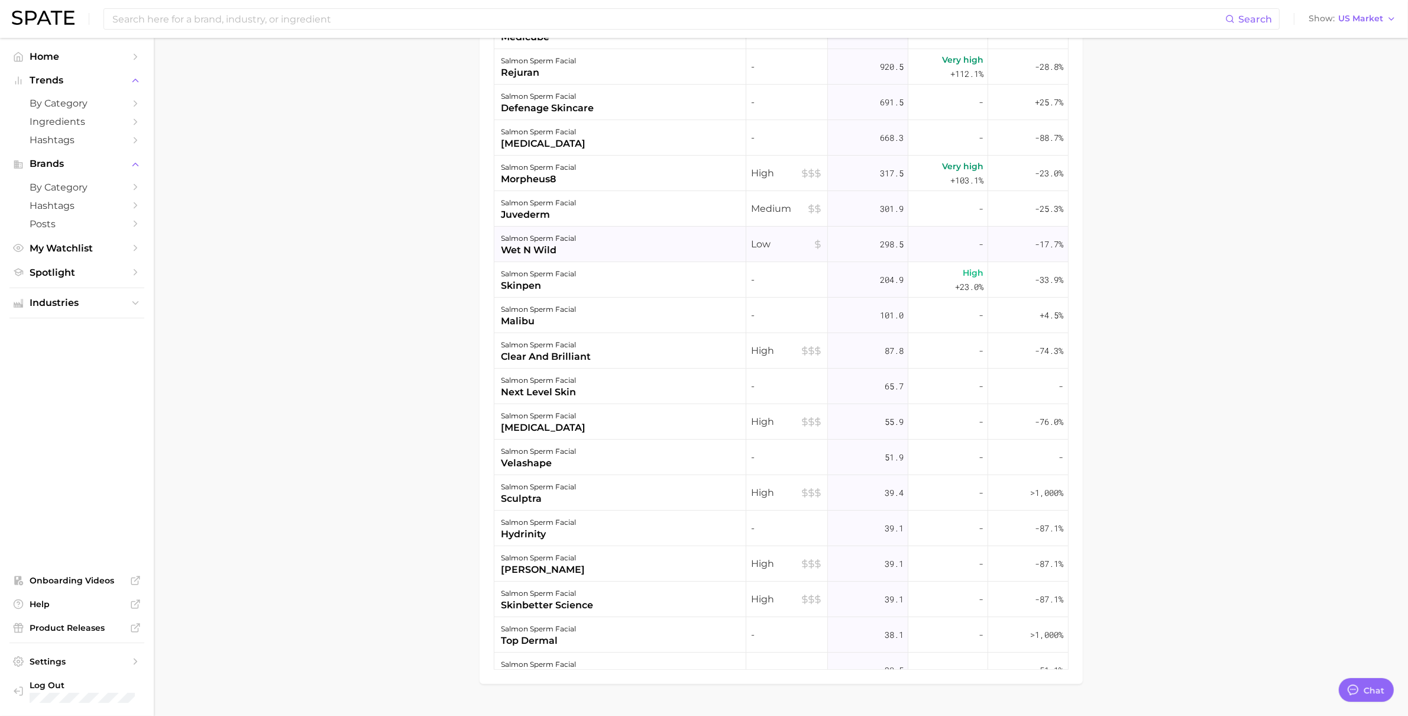
scroll to position [525, 0]
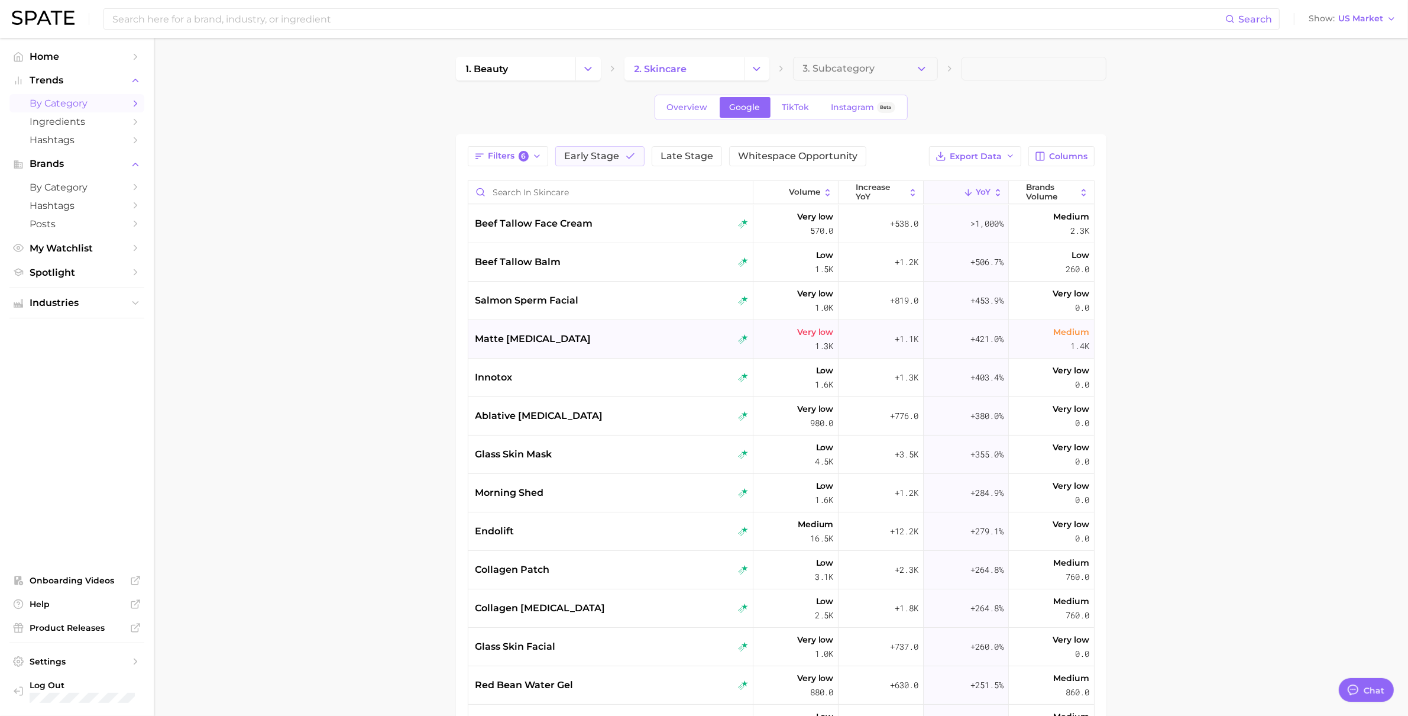
click at [500, 335] on span "matte lip balm" at bounding box center [533, 339] width 116 height 14
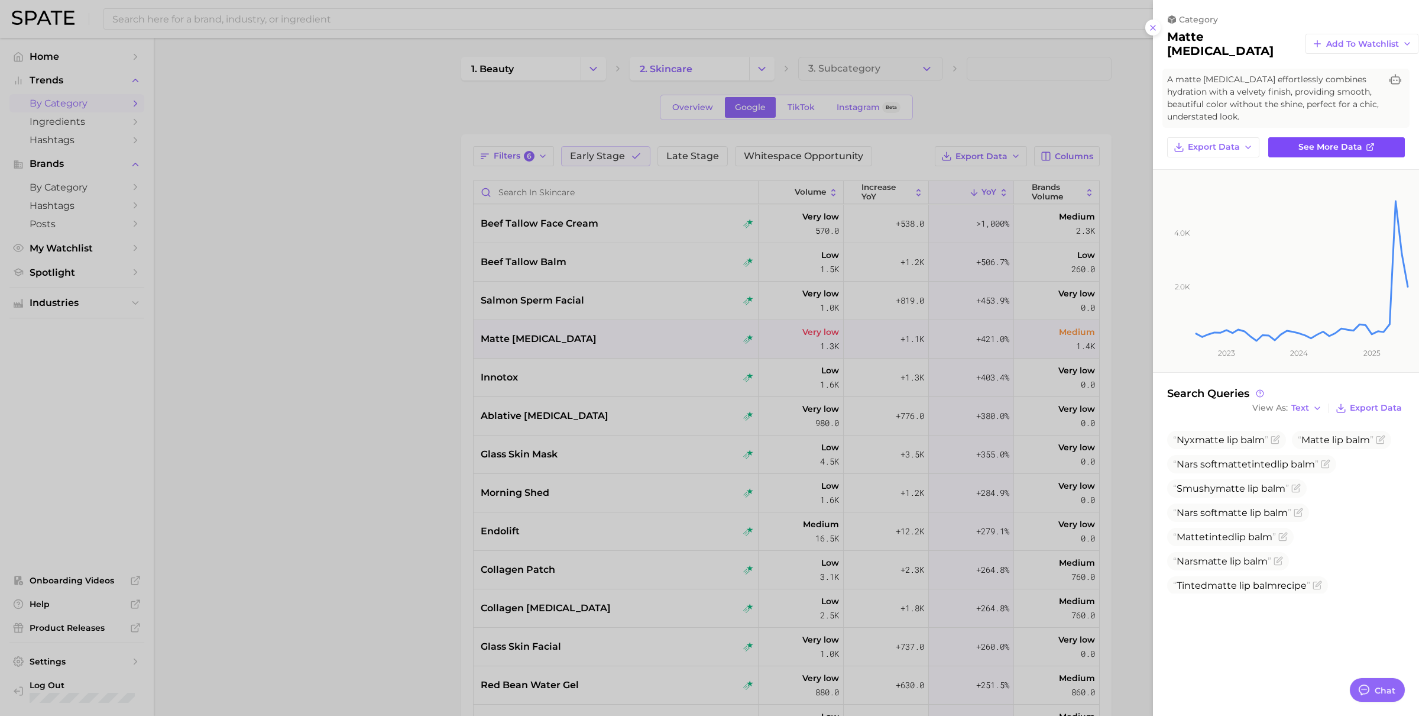
click at [1276, 137] on link "See more data" at bounding box center [1337, 147] width 137 height 20
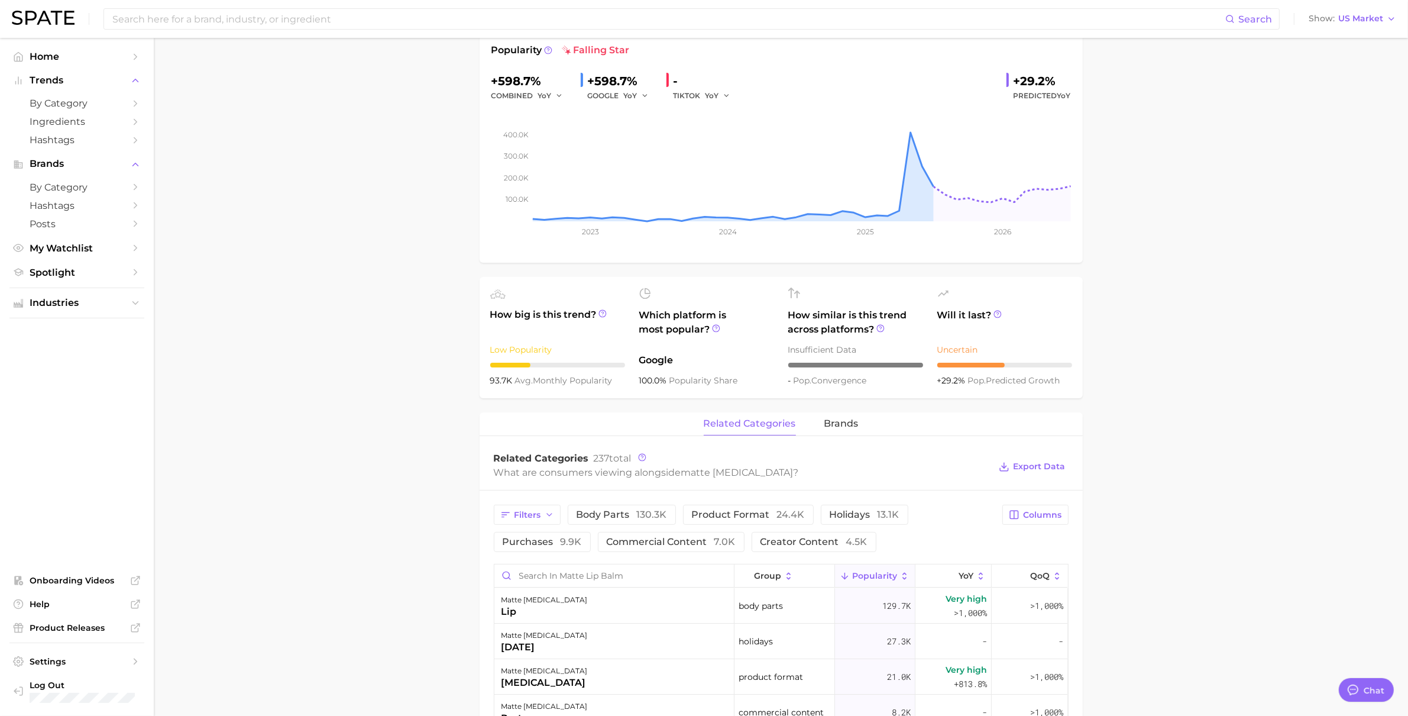
scroll to position [199, 0]
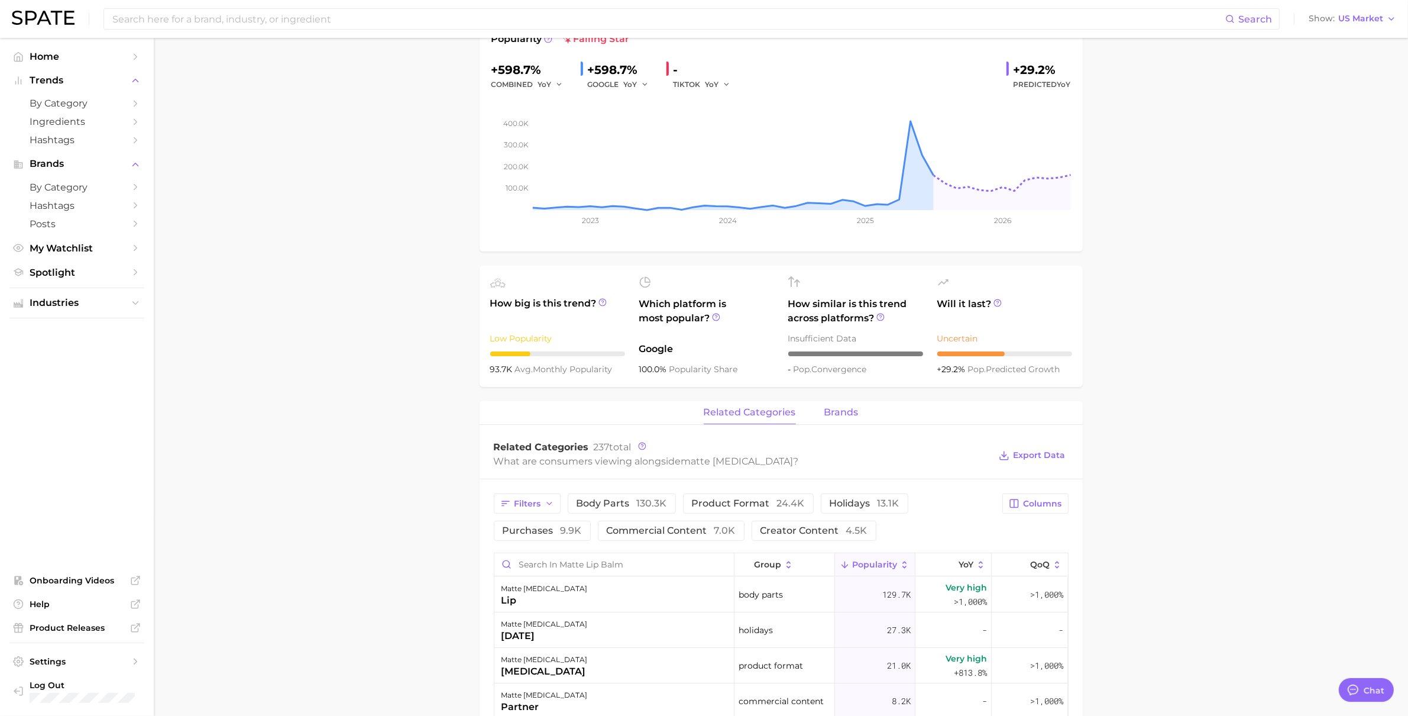
click at [845, 406] on button "brands" at bounding box center [841, 412] width 34 height 23
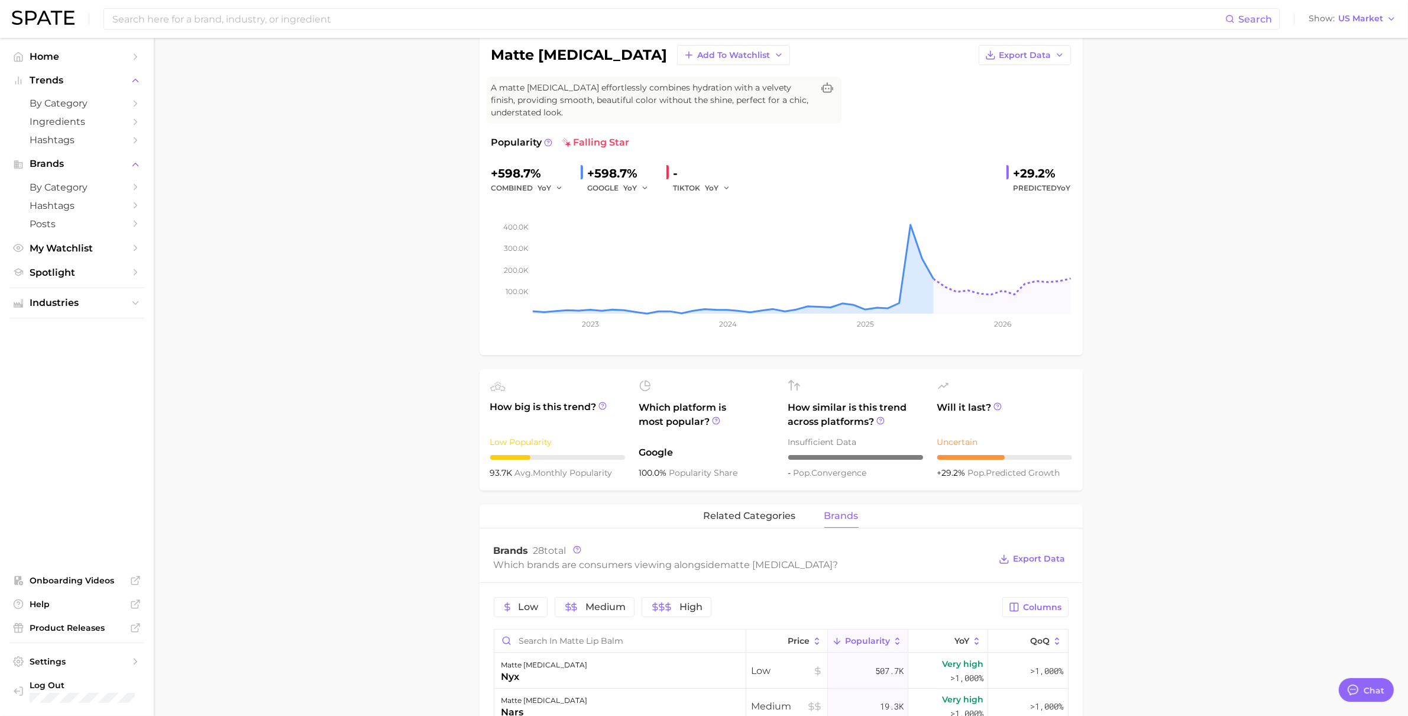
scroll to position [138, 0]
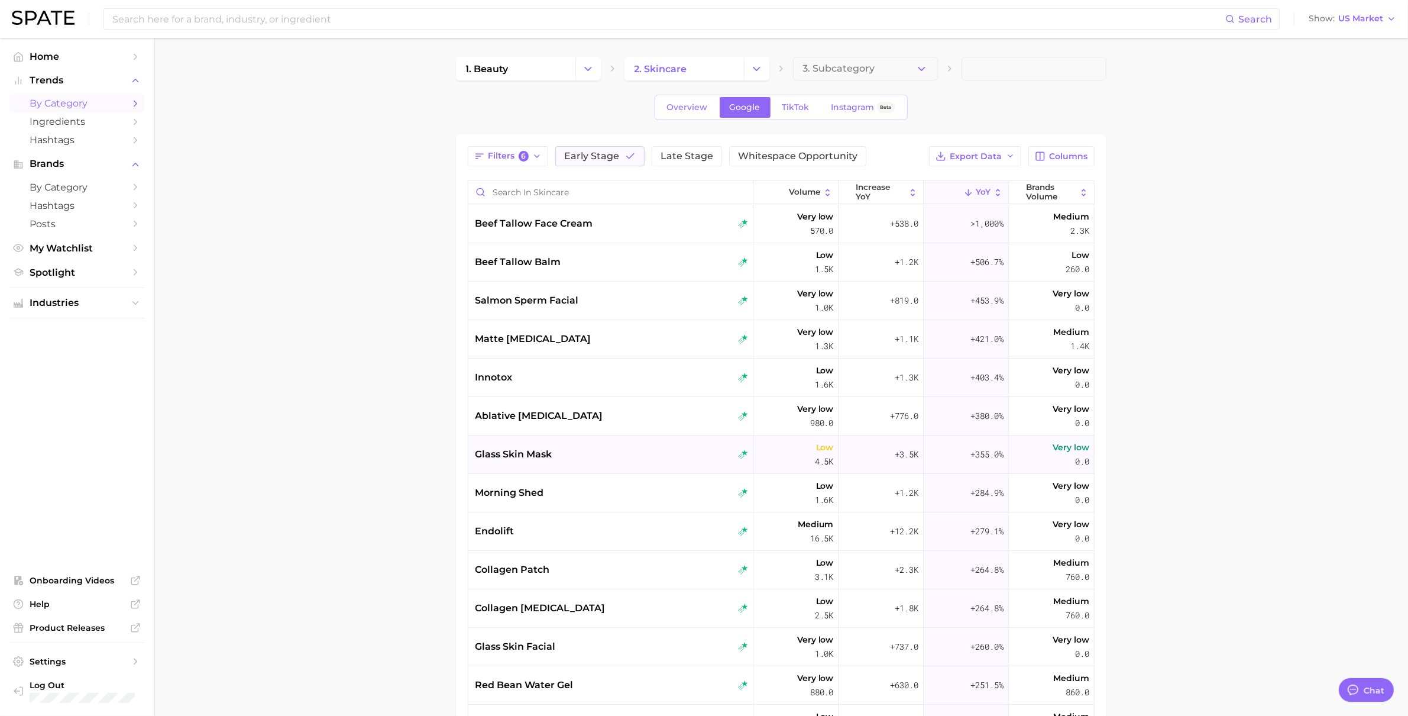
click at [591, 452] on div "glass skin mask" at bounding box center [611, 454] width 273 height 14
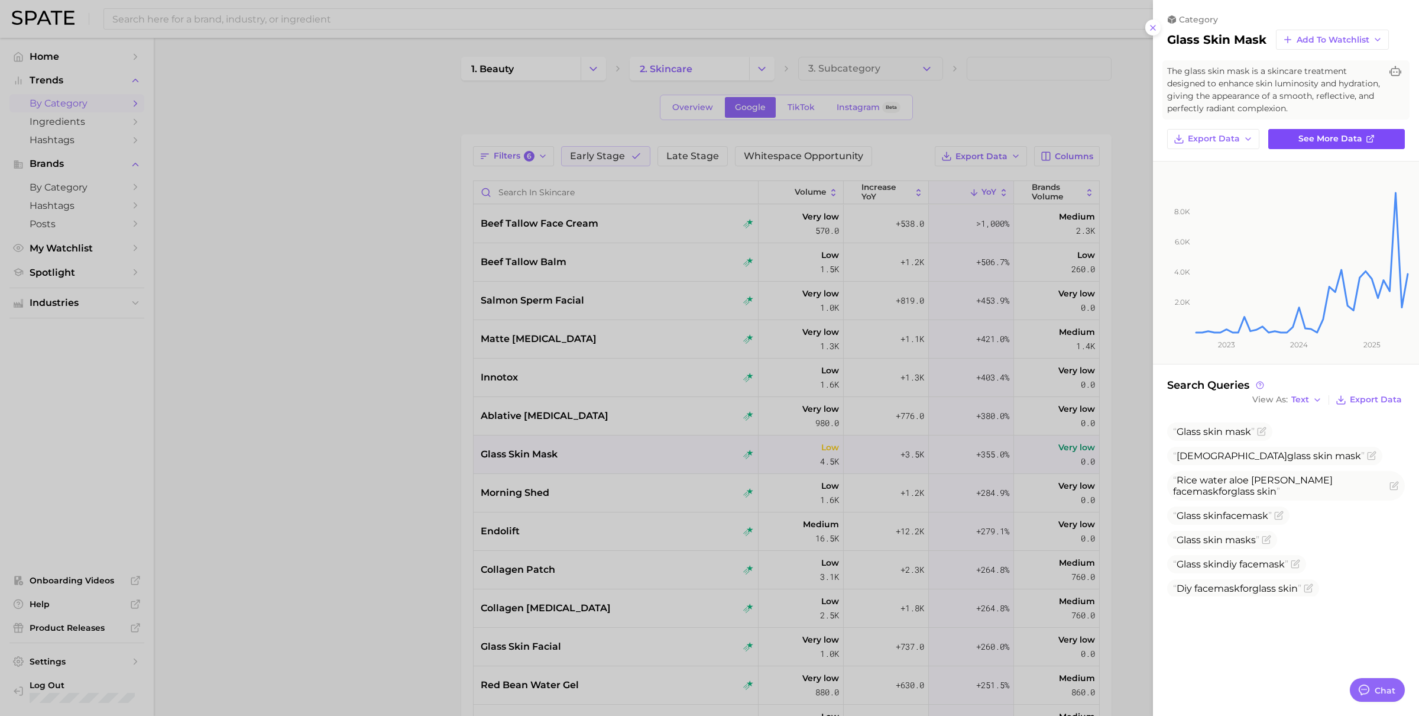
click at [1345, 144] on link "See more data" at bounding box center [1337, 139] width 137 height 20
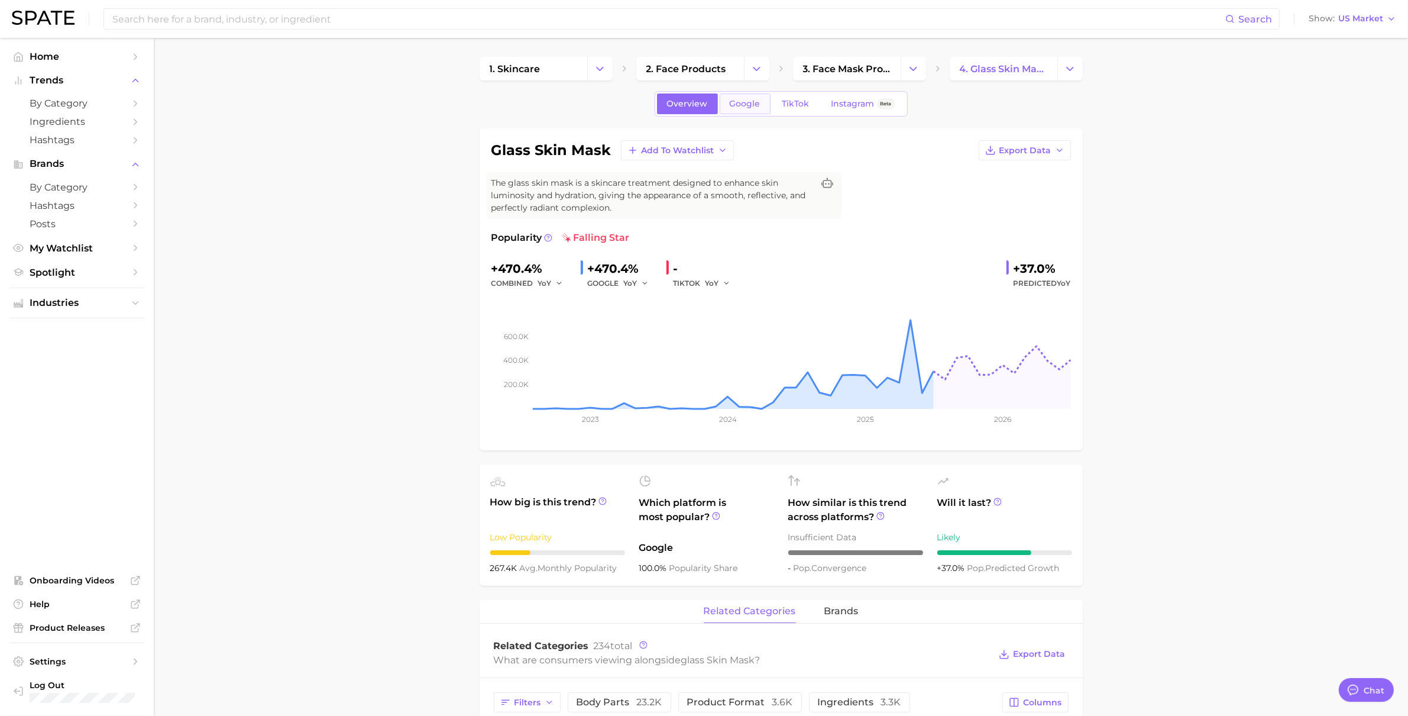
click at [755, 111] on link "Google" at bounding box center [745, 103] width 51 height 21
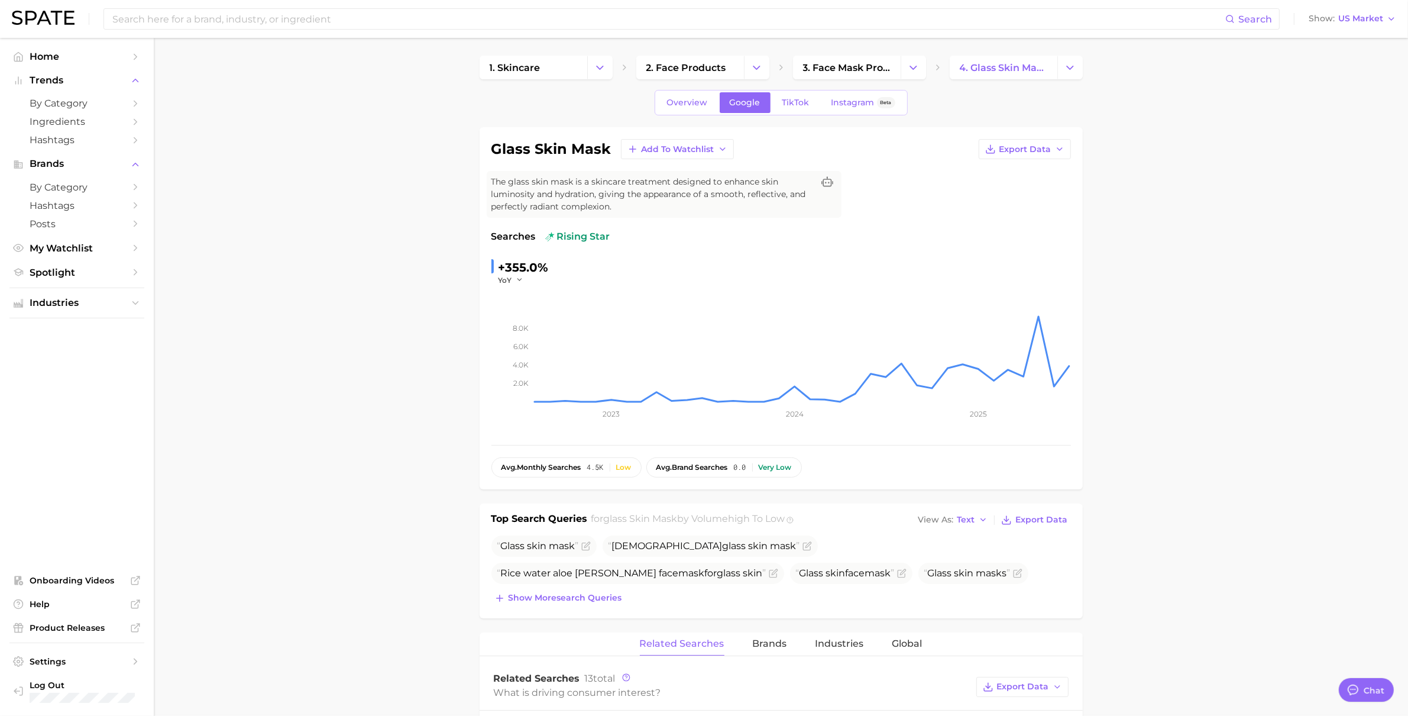
scroll to position [454, 0]
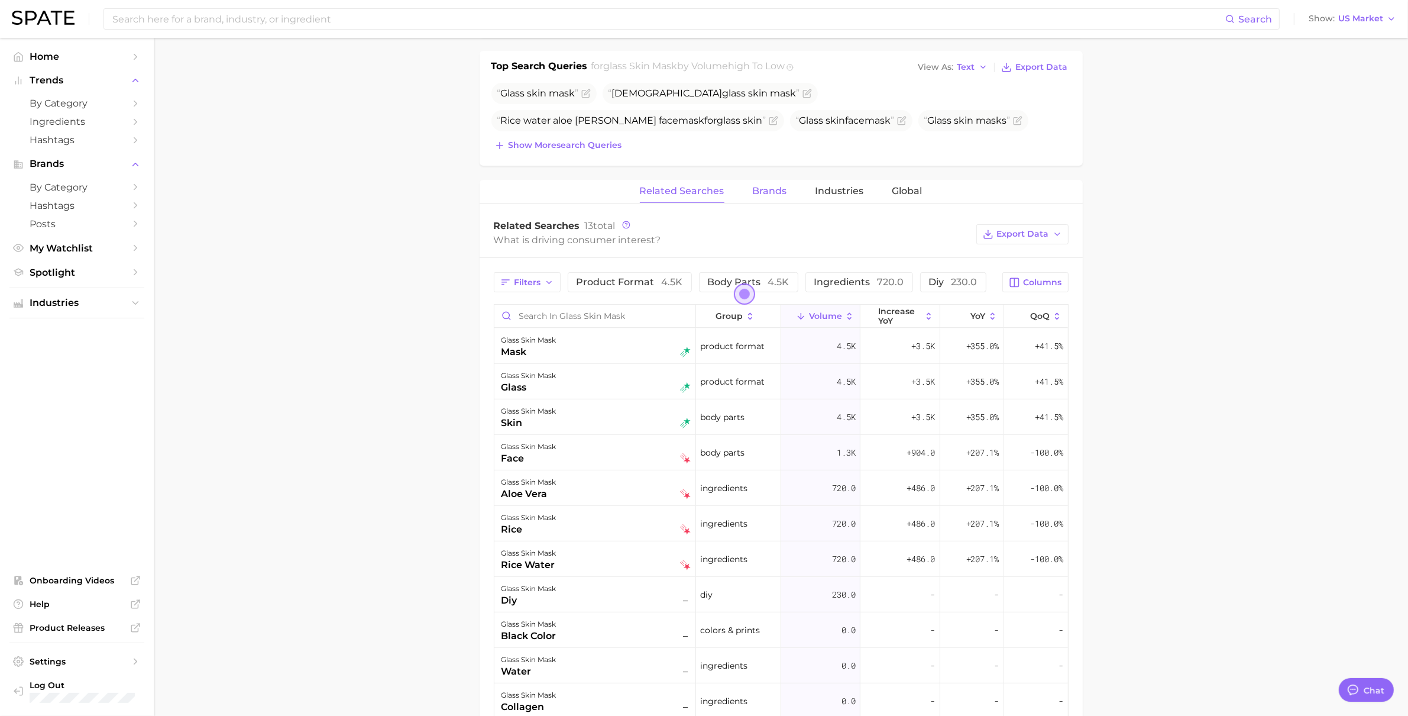
click at [781, 190] on span "Brands" at bounding box center [770, 191] width 34 height 11
